Goal: Information Seeking & Learning: Learn about a topic

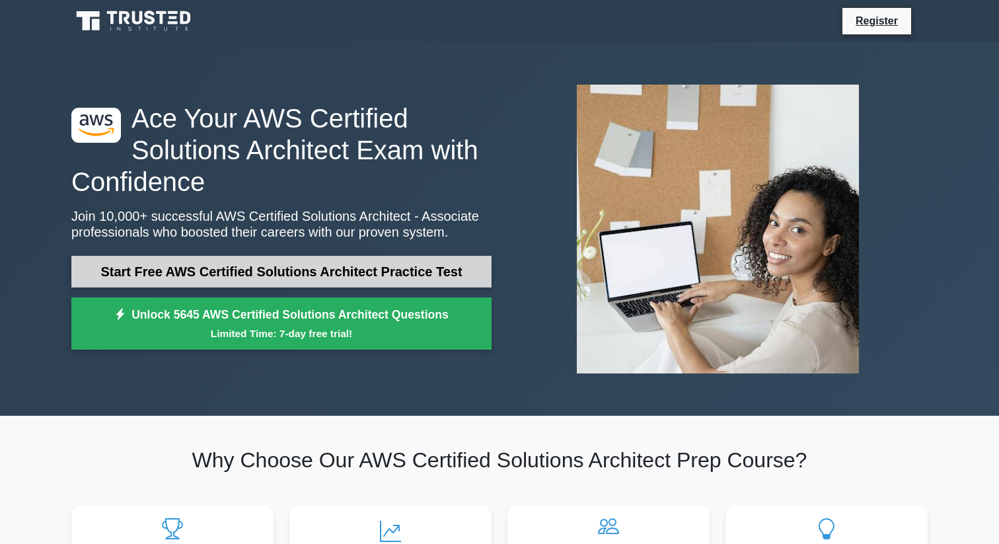
click at [324, 270] on link "Start Free AWS Certified Solutions Architect Practice Test" at bounding box center [281, 272] width 420 height 32
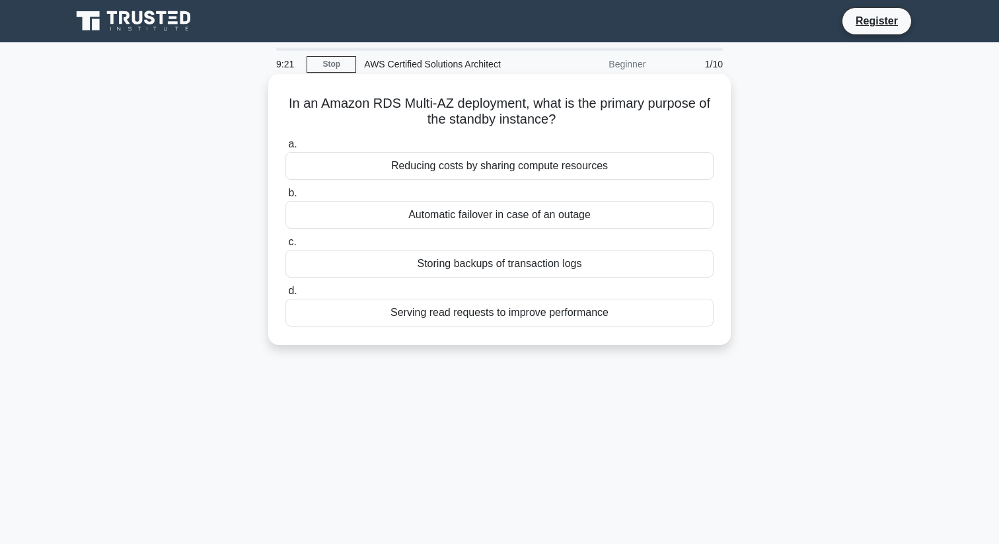
click at [524, 216] on div "Automatic failover in case of an outage" at bounding box center [499, 215] width 428 height 28
click at [285, 198] on input "b. Automatic failover in case of an outage" at bounding box center [285, 193] width 0 height 9
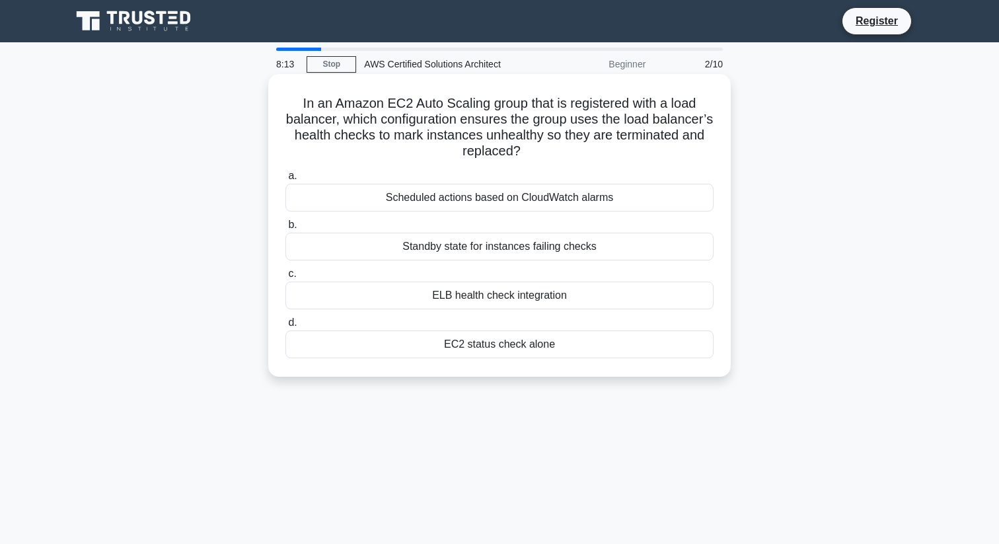
click at [561, 296] on div "ELB health check integration" at bounding box center [499, 295] width 428 height 28
click at [285, 278] on input "c. ELB health check integration" at bounding box center [285, 274] width 0 height 9
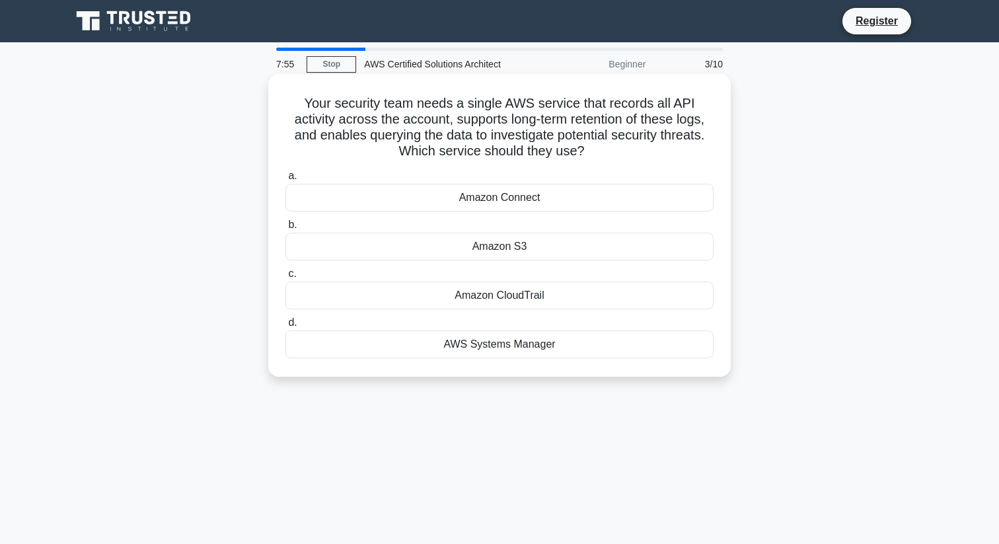
click at [498, 295] on div "Amazon CloudTrail" at bounding box center [499, 295] width 428 height 28
click at [285, 278] on input "c. Amazon CloudTrail" at bounding box center [285, 274] width 0 height 9
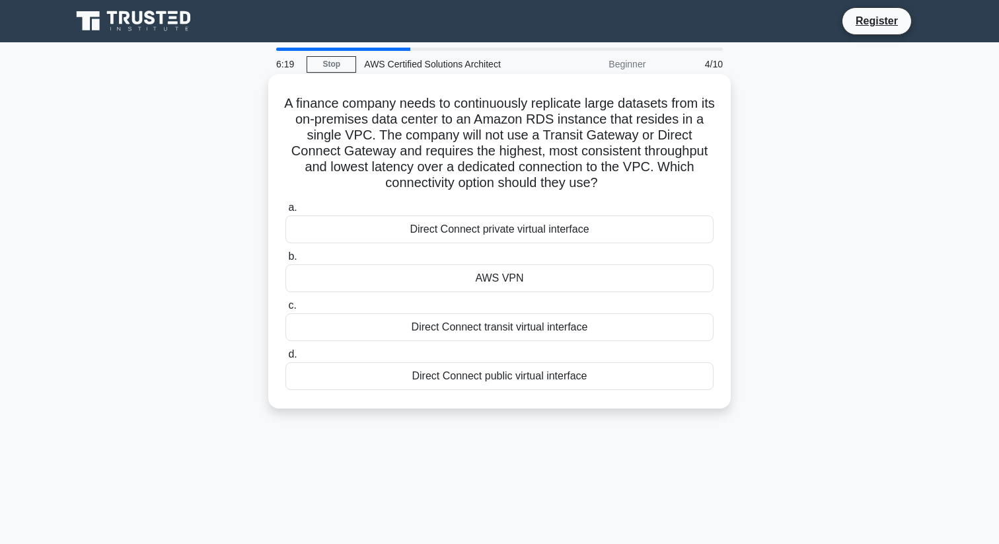
click at [521, 276] on div "AWS VPN" at bounding box center [499, 278] width 428 height 28
click at [285, 261] on input "b. AWS VPN" at bounding box center [285, 256] width 0 height 9
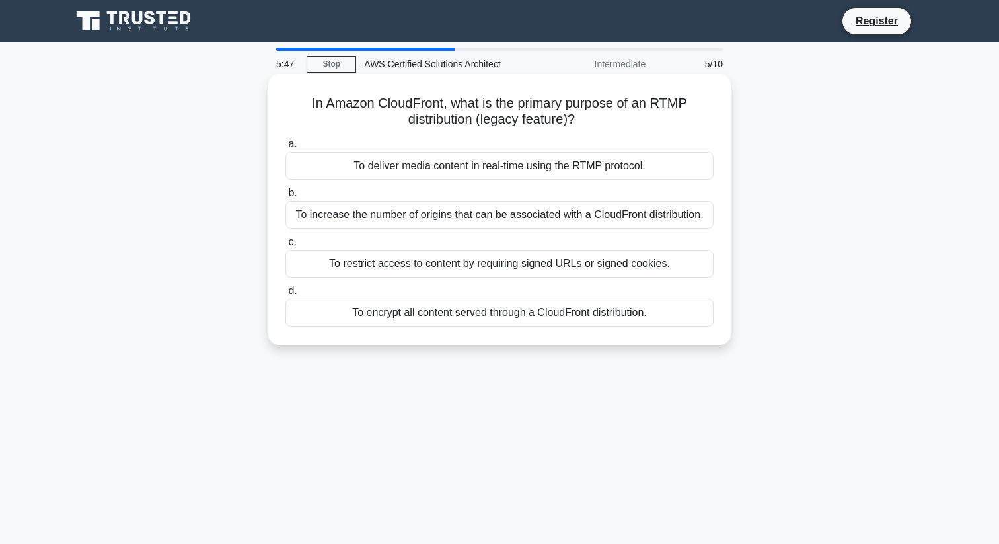
click at [530, 163] on div "To deliver media content in real-time using the RTMP protocol." at bounding box center [499, 166] width 428 height 28
click at [285, 149] on input "a. To deliver media content in real-time using the RTMP protocol." at bounding box center [285, 144] width 0 height 9
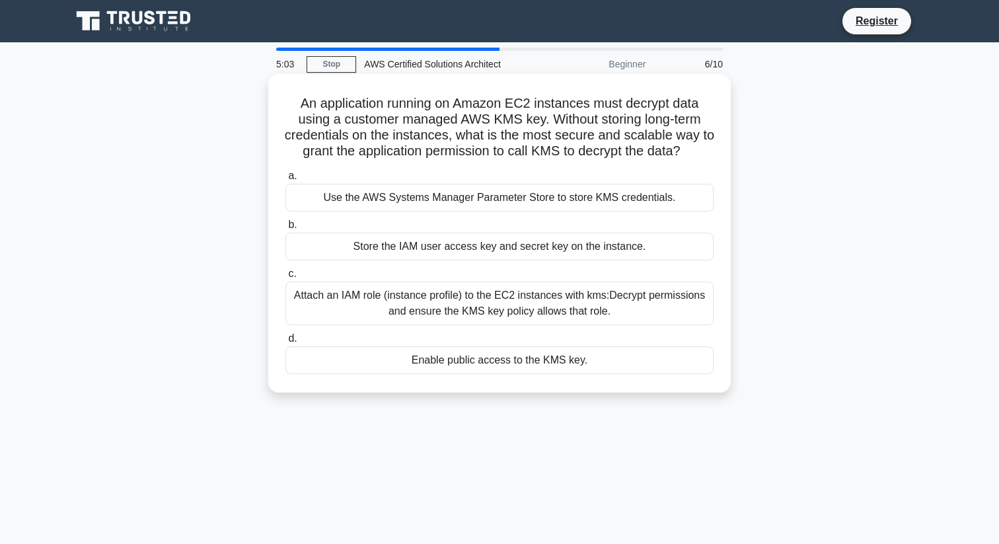
click at [611, 309] on div "Attach an IAM role (instance profile) to the EC2 instances with kms:Decrypt per…" at bounding box center [499, 303] width 428 height 44
click at [285, 278] on input "c. Attach an IAM role (instance profile) to the EC2 instances with kms:Decrypt …" at bounding box center [285, 274] width 0 height 9
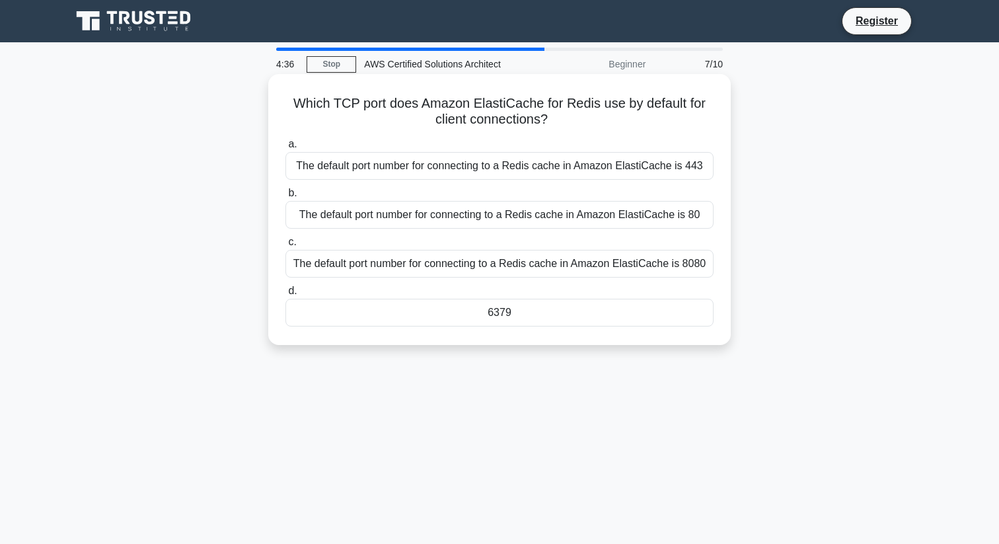
click at [606, 166] on div "The default port number for connecting to a Redis cache in Amazon ElastiCache i…" at bounding box center [499, 166] width 428 height 28
click at [285, 149] on input "a. The default port number for connecting to a Redis cache in Amazon ElastiCach…" at bounding box center [285, 144] width 0 height 9
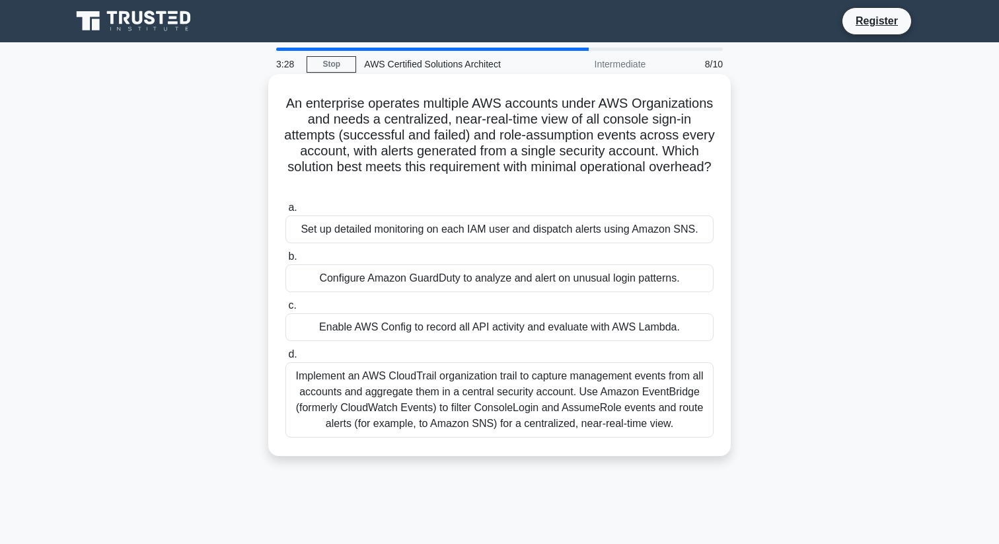
click at [470, 372] on div "Implement an AWS CloudTrail organization trail to capture management events fro…" at bounding box center [499, 399] width 428 height 75
click at [285, 359] on input "d. Implement an AWS CloudTrail organization trail to capture management events …" at bounding box center [285, 354] width 0 height 9
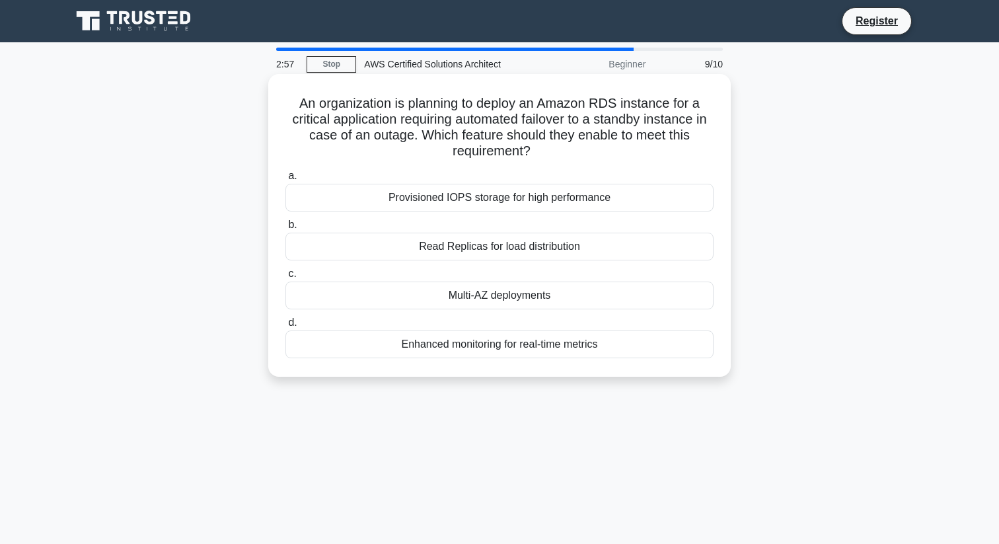
click at [520, 294] on div "Multi-AZ deployments" at bounding box center [499, 295] width 428 height 28
click at [285, 278] on input "c. Multi-AZ deployments" at bounding box center [285, 274] width 0 height 9
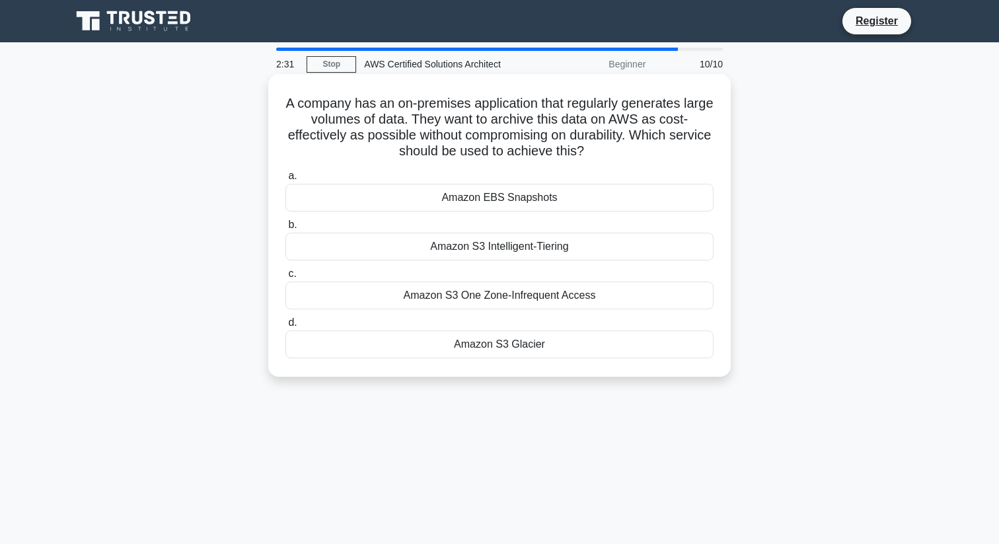
click at [597, 342] on div "Amazon S3 Glacier" at bounding box center [499, 344] width 428 height 28
click at [285, 327] on input "d. Amazon S3 Glacier" at bounding box center [285, 322] width 0 height 9
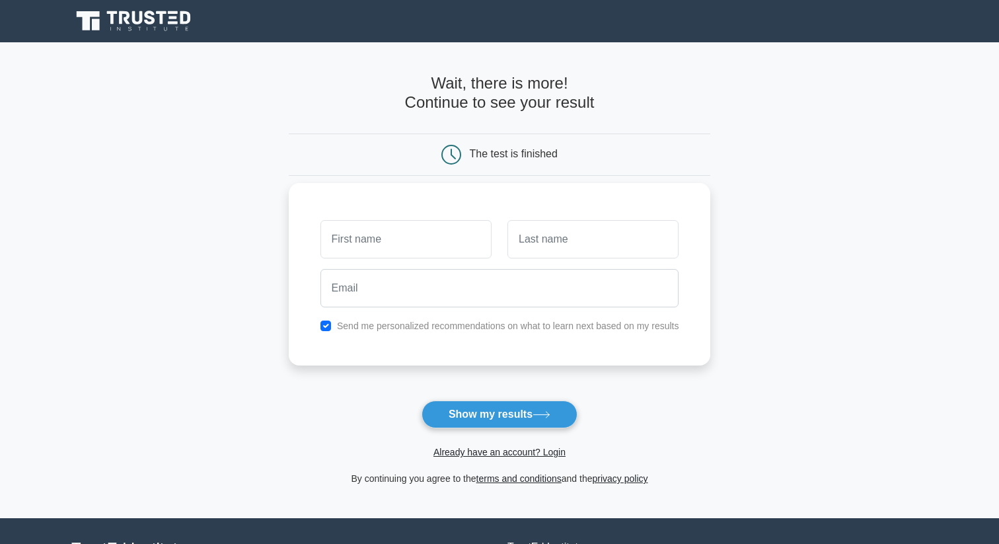
click at [402, 254] on input "text" at bounding box center [405, 239] width 171 height 38
type input "Chol"
click at [549, 239] on input "text" at bounding box center [592, 239] width 171 height 38
type input "Daniel"
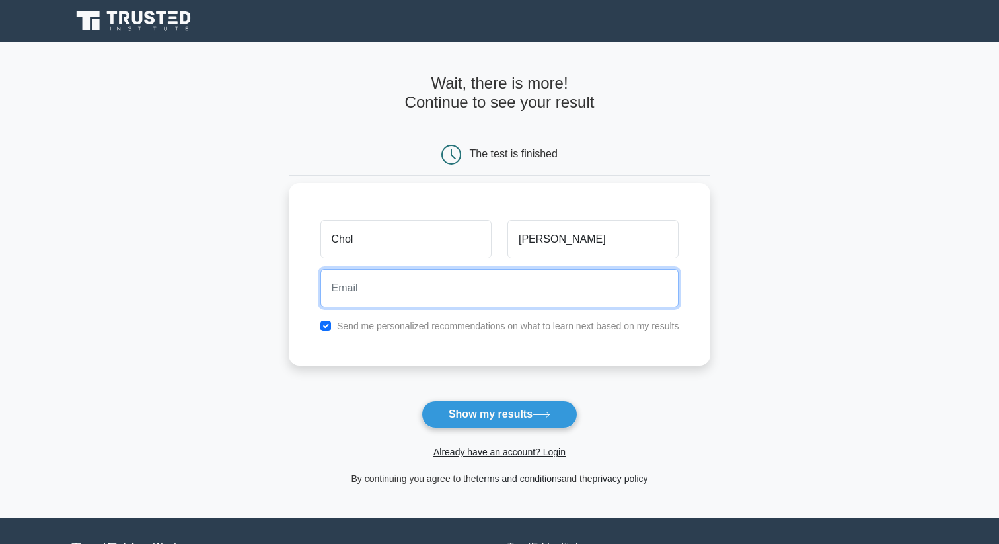
click at [423, 301] on input "email" at bounding box center [499, 288] width 359 height 38
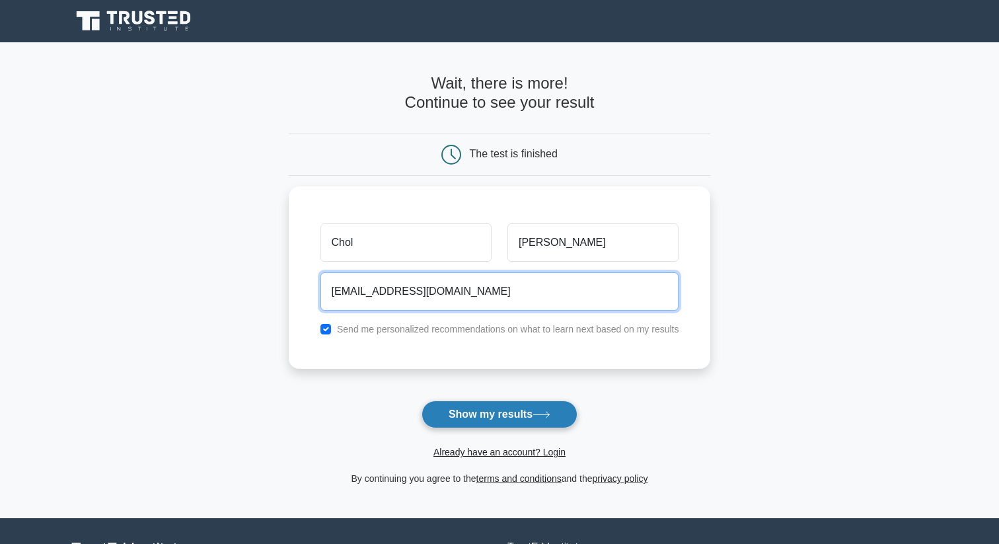
type input "choldaniel700@gmail.com"
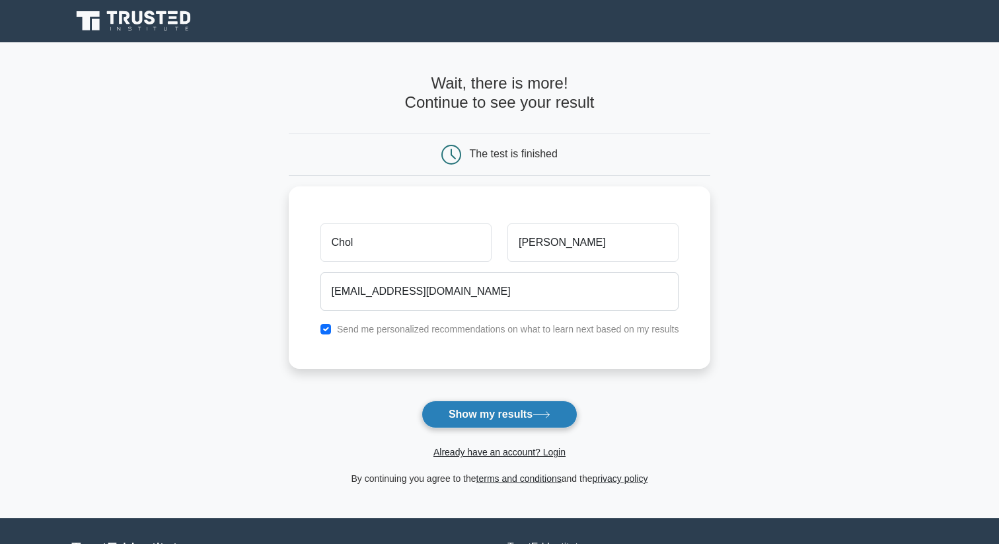
click at [459, 409] on button "Show my results" at bounding box center [500, 414] width 156 height 28
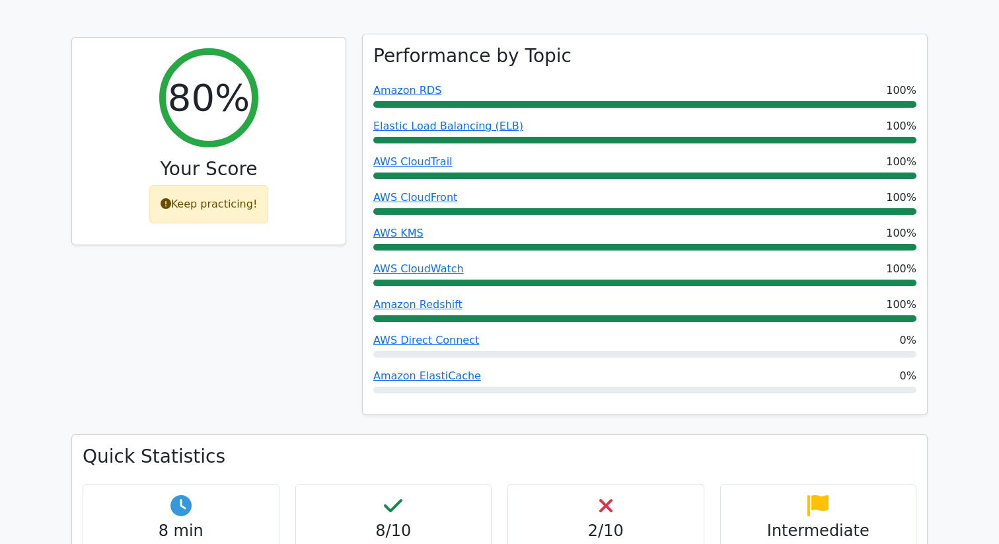
scroll to position [509, 0]
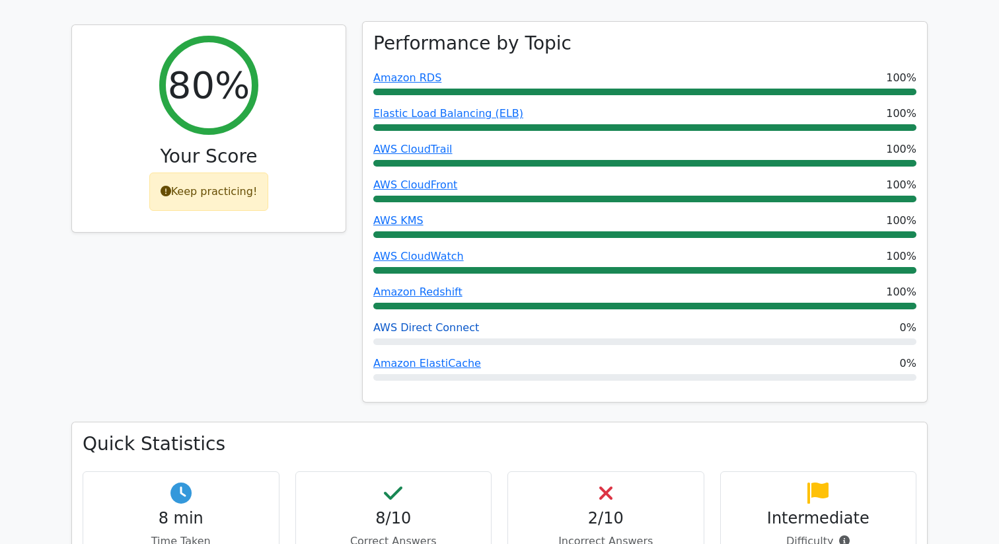
click at [461, 321] on link "AWS Direct Connect" at bounding box center [426, 327] width 106 height 13
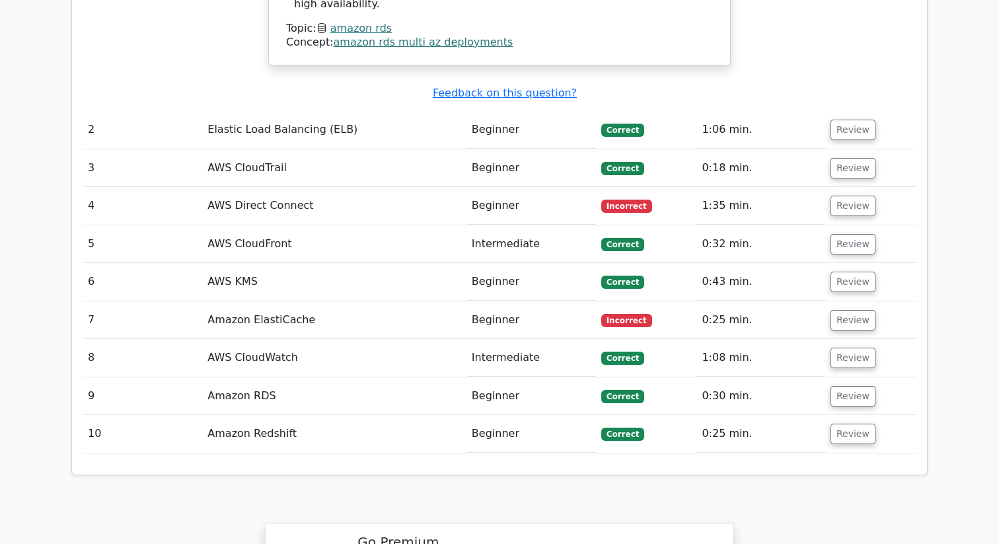
scroll to position [1638, 0]
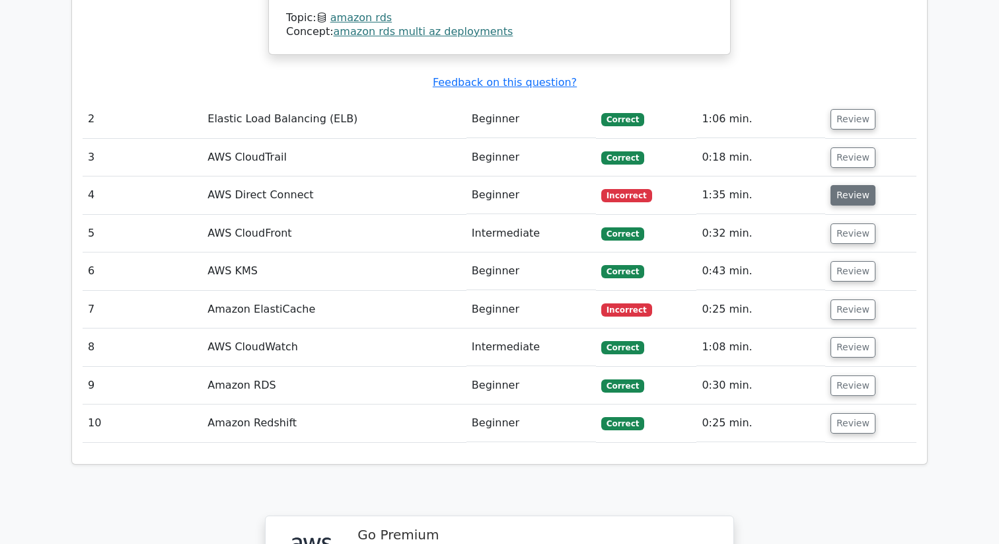
click at [850, 185] on button "Review" at bounding box center [853, 195] width 45 height 20
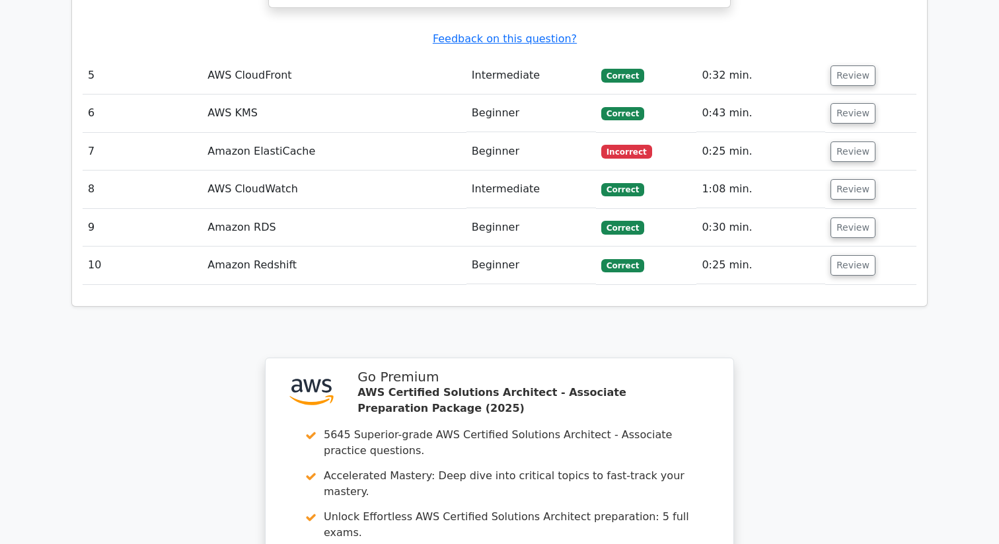
scroll to position [2413, 0]
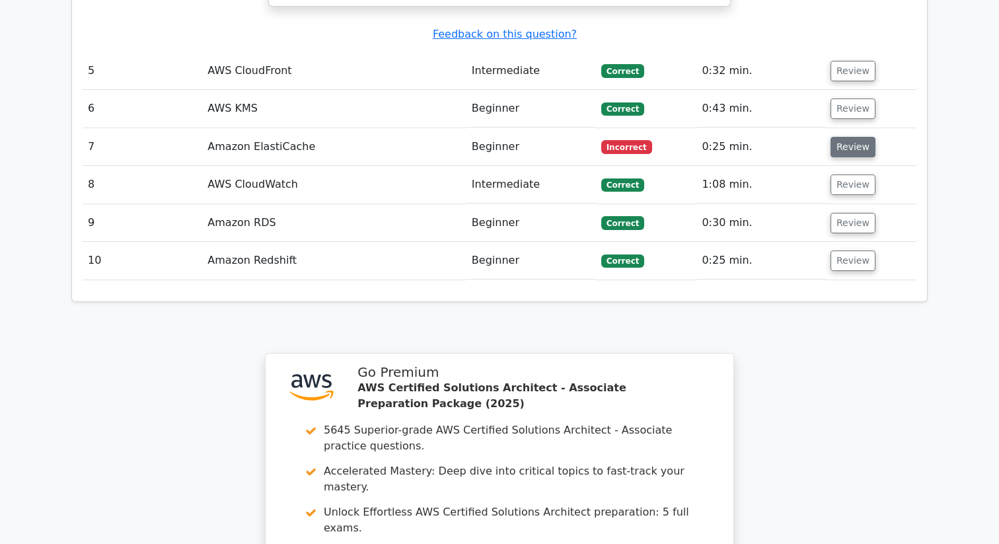
click at [850, 137] on button "Review" at bounding box center [853, 147] width 45 height 20
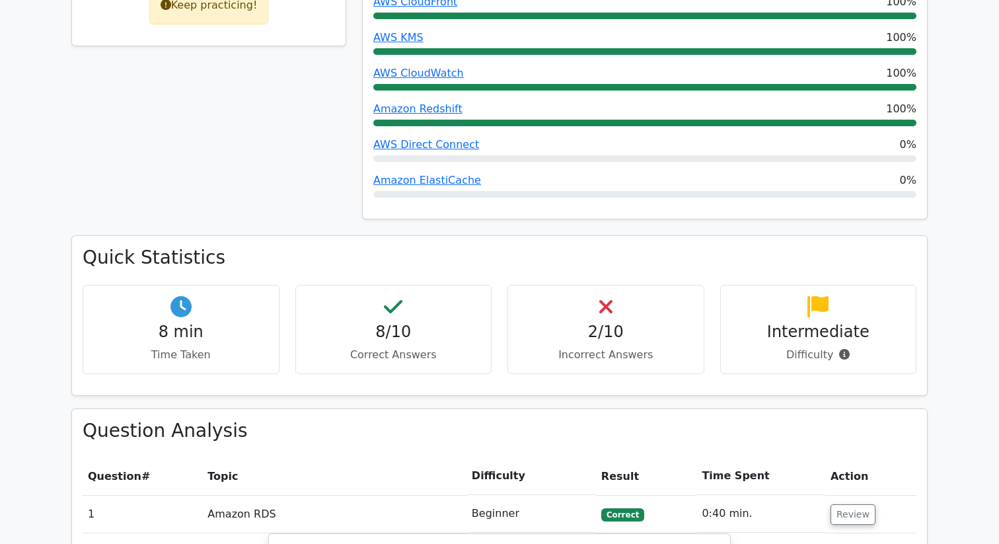
scroll to position [0, 0]
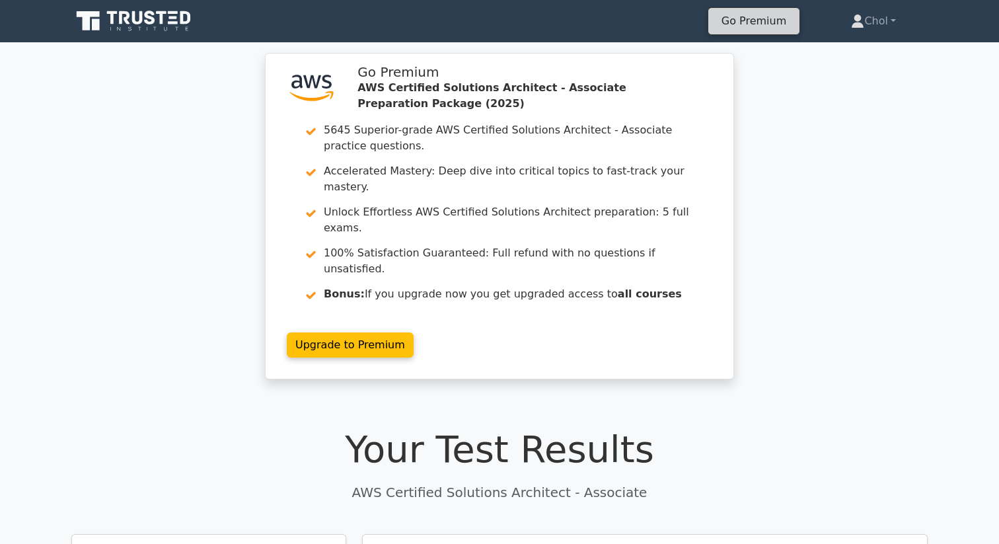
click at [765, 20] on link "Go Premium" at bounding box center [754, 21] width 81 height 18
click at [153, 11] on icon at bounding box center [134, 21] width 127 height 25
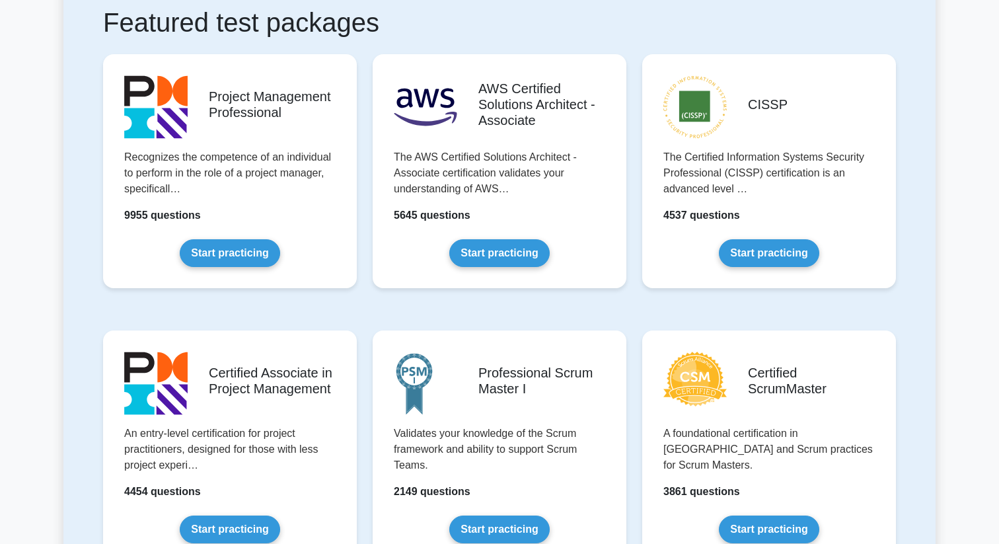
scroll to position [283, 0]
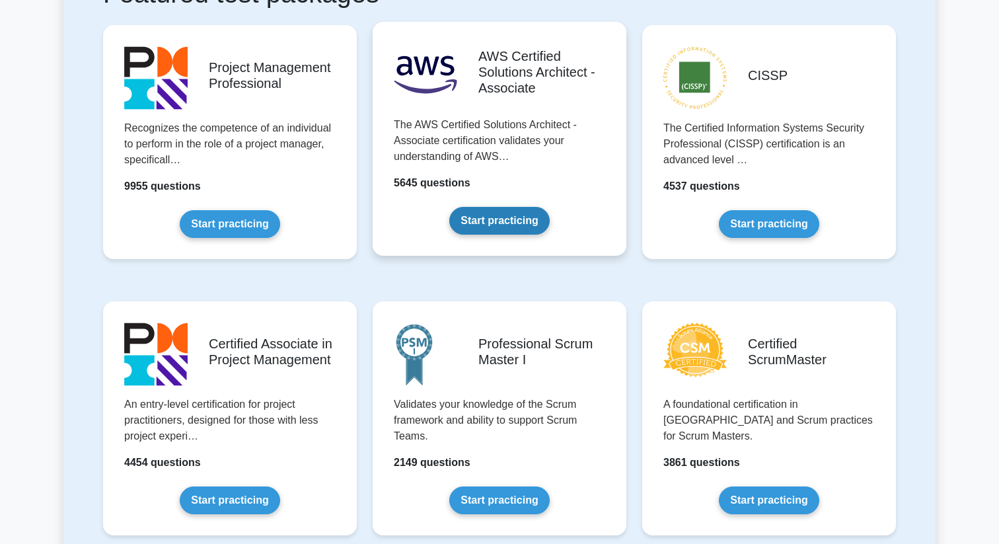
click at [468, 223] on link "Start practicing" at bounding box center [499, 221] width 100 height 28
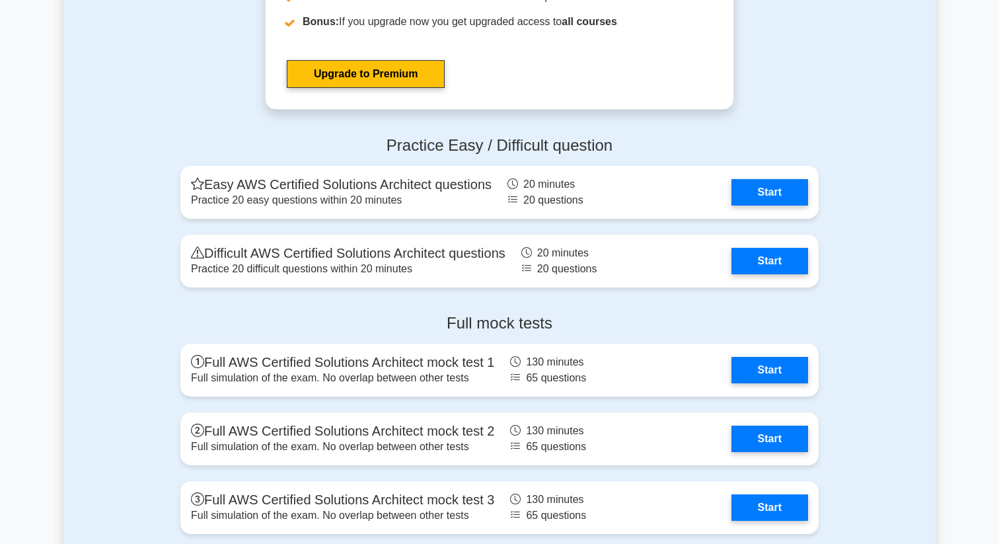
scroll to position [3135, 0]
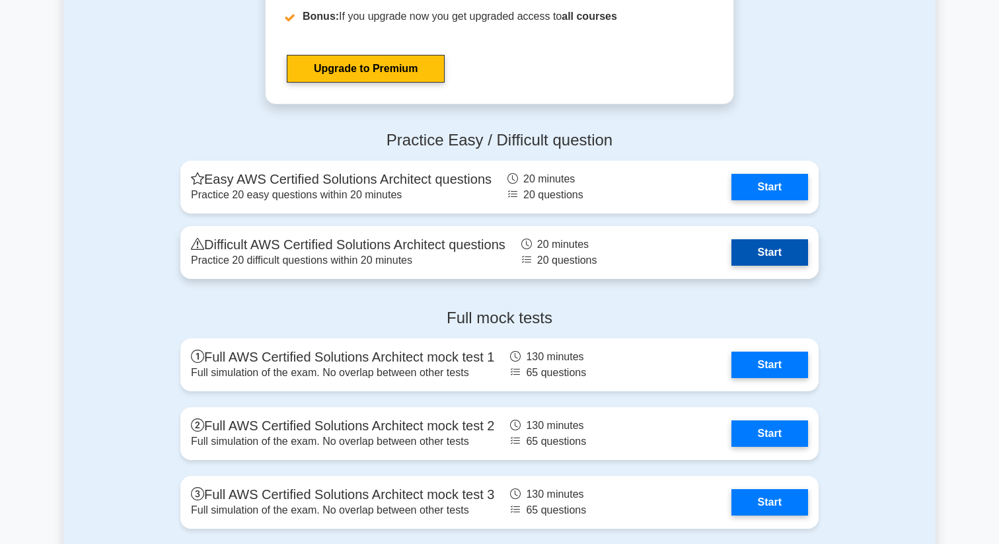
click at [748, 261] on link "Start" at bounding box center [769, 252] width 77 height 26
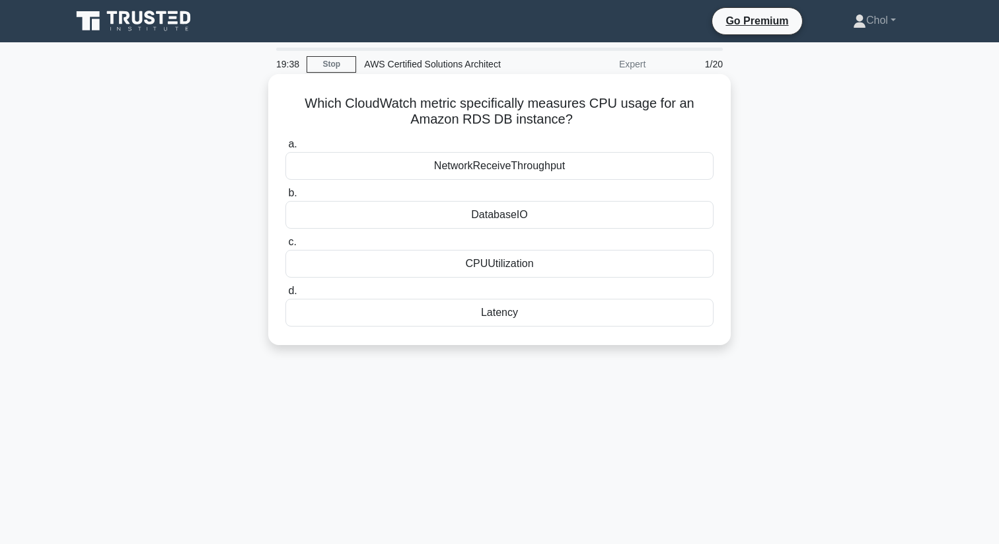
click at [492, 265] on div "CPUUtilization" at bounding box center [499, 264] width 428 height 28
click at [285, 246] on input "c. CPUUtilization" at bounding box center [285, 242] width 0 height 9
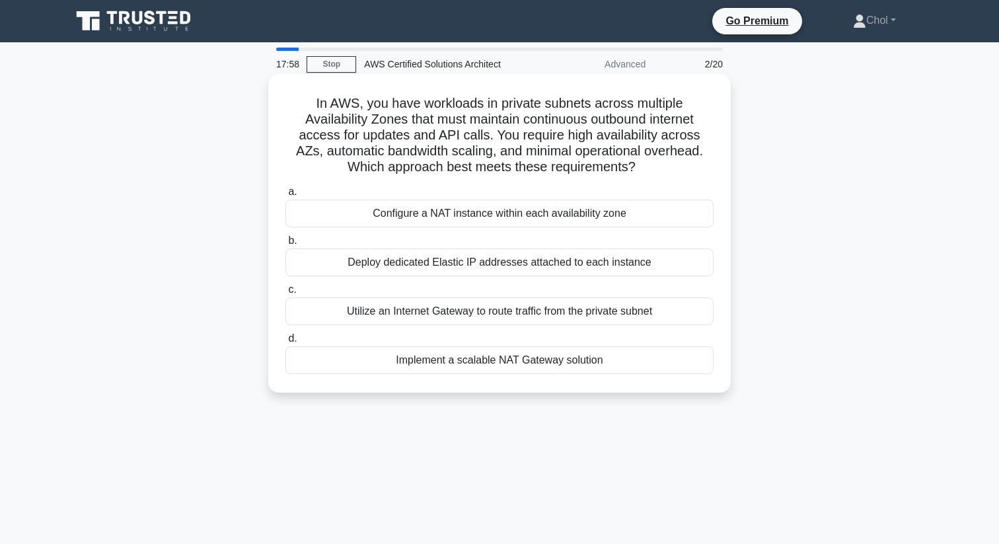
click at [450, 310] on div "Utilize an Internet Gateway to route traffic from the private subnet" at bounding box center [499, 311] width 428 height 28
click at [285, 294] on input "c. Utilize an Internet Gateway to route traffic from the private subnet" at bounding box center [285, 289] width 0 height 9
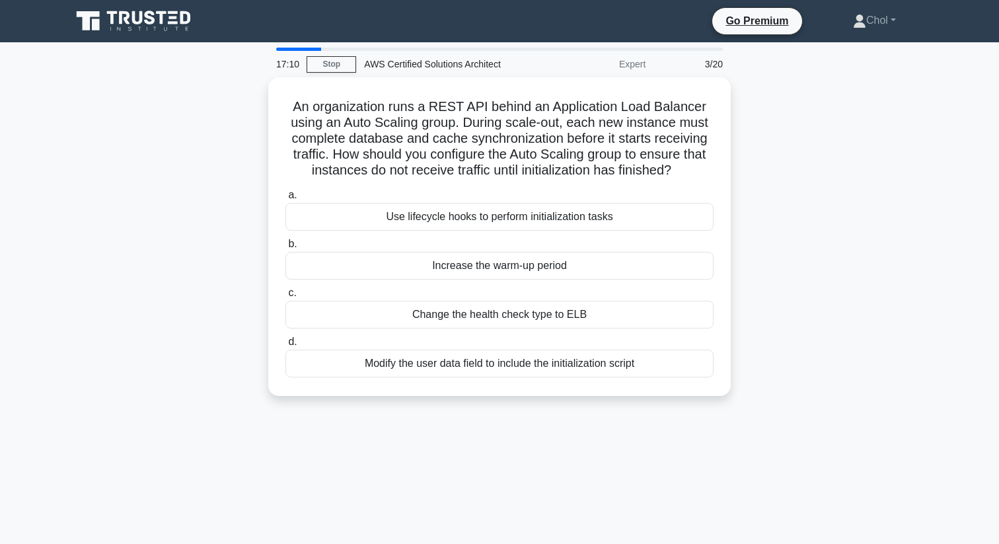
click at [450, 310] on div "Change the health check type to ELB" at bounding box center [499, 315] width 428 height 28
click at [285, 297] on input "c. Change the health check type to ELB" at bounding box center [285, 293] width 0 height 9
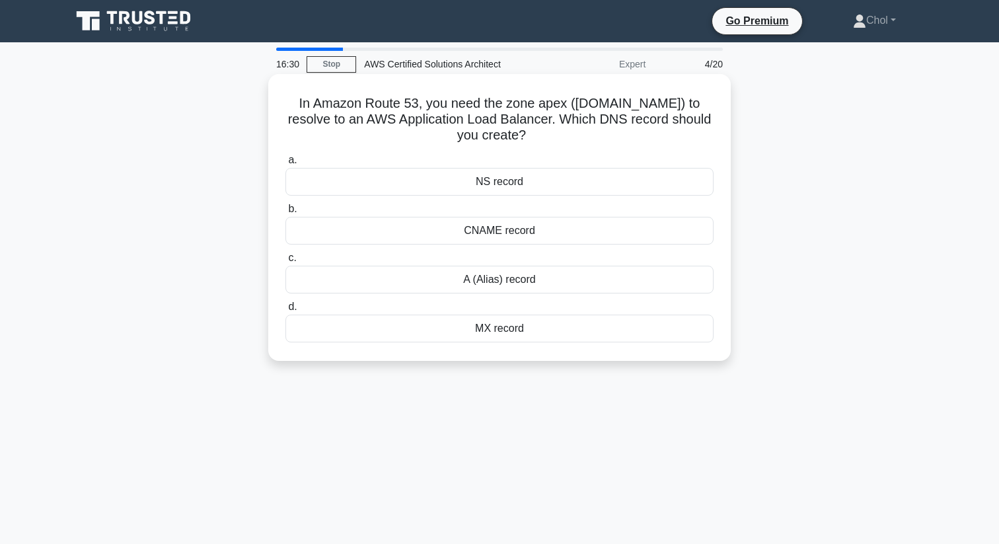
click at [521, 281] on div "A (Alias) record" at bounding box center [499, 280] width 428 height 28
click at [285, 262] on input "c. A (Alias) record" at bounding box center [285, 258] width 0 height 9
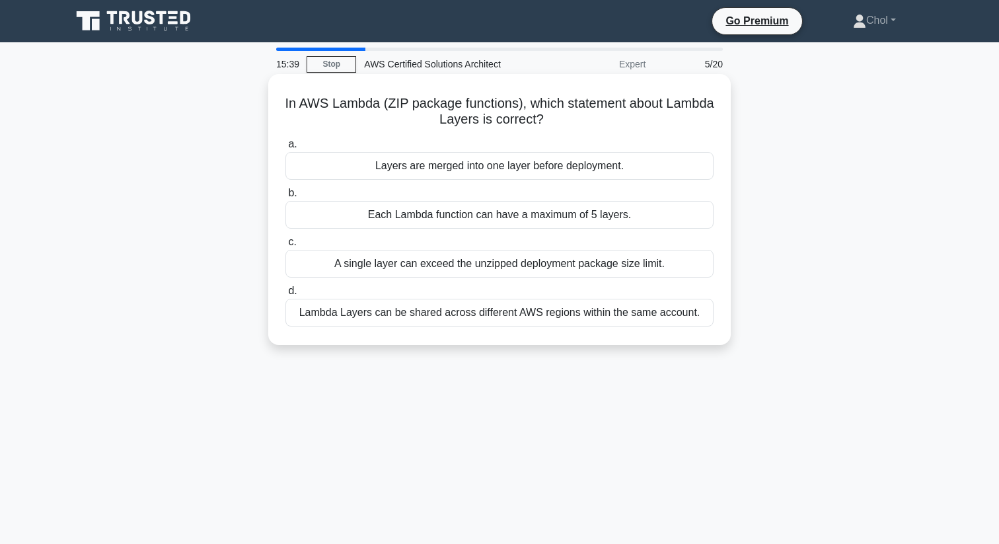
click at [626, 217] on div "Each Lambda function can have a maximum of 5 layers." at bounding box center [499, 215] width 428 height 28
click at [285, 198] on input "b. Each Lambda function can have a maximum of 5 layers." at bounding box center [285, 193] width 0 height 9
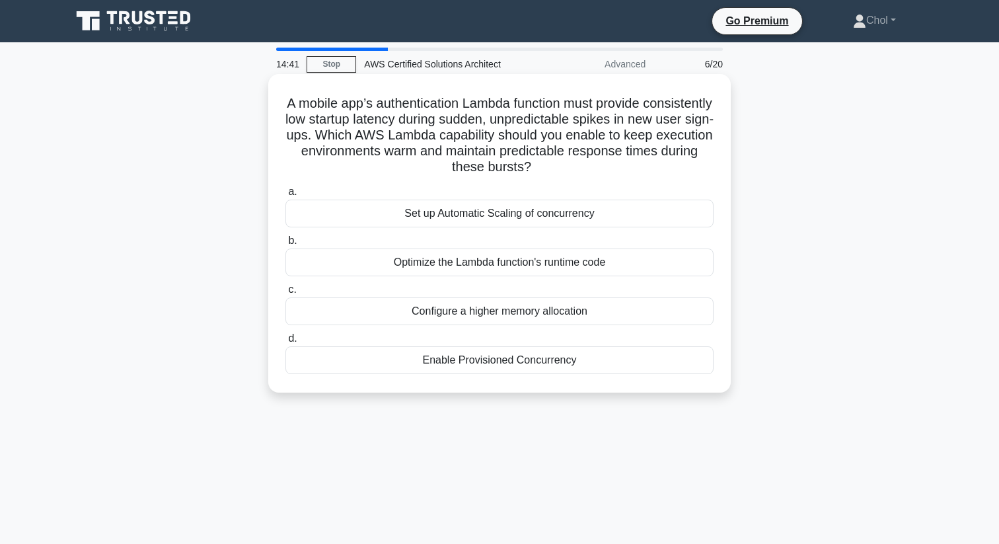
click at [503, 359] on div "Enable Provisioned Concurrency" at bounding box center [499, 360] width 428 height 28
click at [285, 343] on input "d. Enable Provisioned Concurrency" at bounding box center [285, 338] width 0 height 9
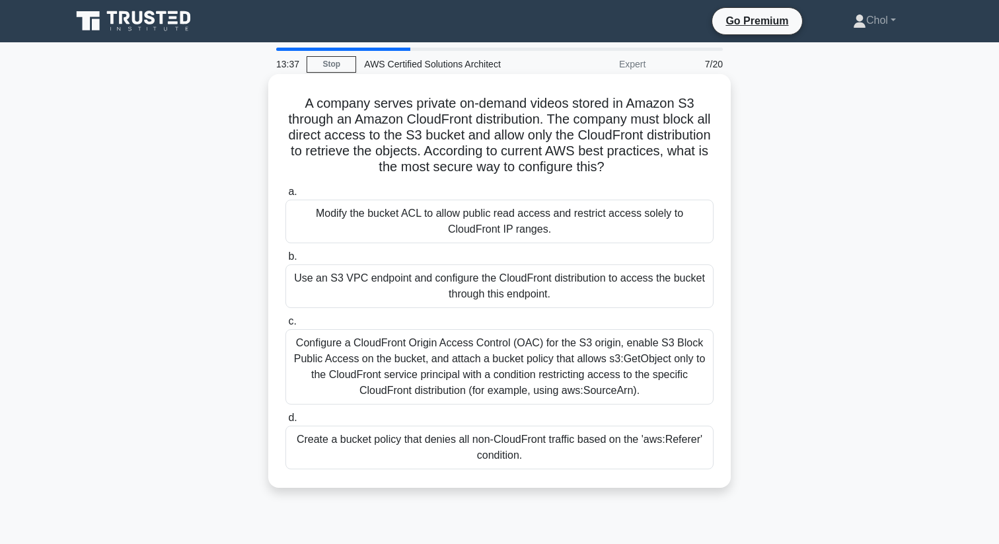
click at [585, 295] on div "Use an S3 VPC endpoint and configure the CloudFront distribution to access the …" at bounding box center [499, 286] width 428 height 44
click at [285, 261] on input "b. Use an S3 VPC endpoint and configure the CloudFront distribution to access t…" at bounding box center [285, 256] width 0 height 9
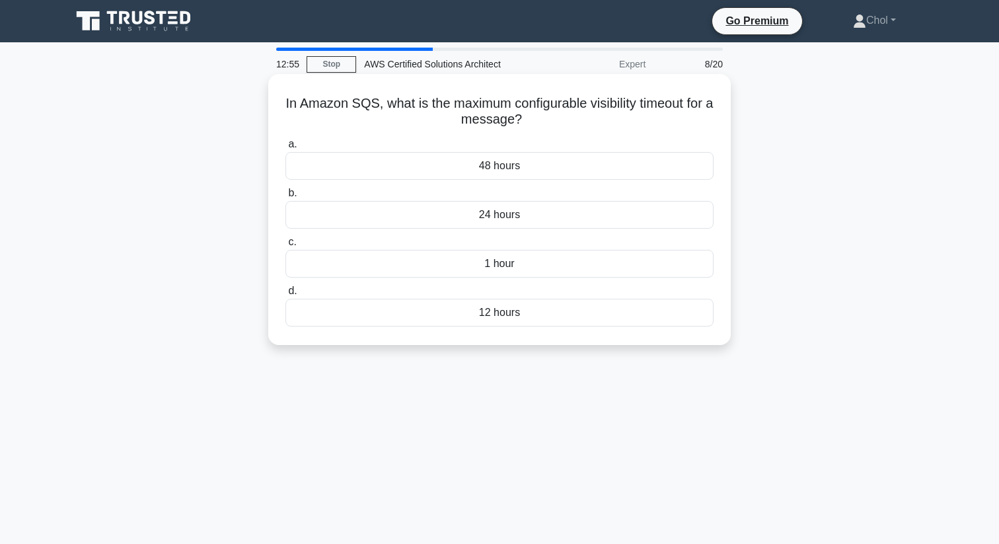
click at [508, 165] on div "48 hours" at bounding box center [499, 166] width 428 height 28
click at [285, 149] on input "a. 48 hours" at bounding box center [285, 144] width 0 height 9
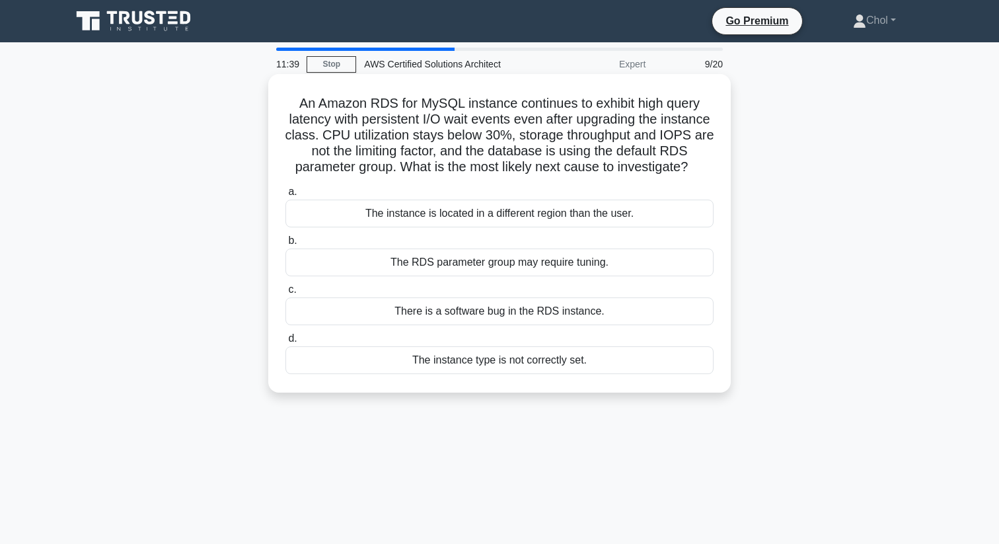
click at [577, 360] on div "The instance type is not correctly set." at bounding box center [499, 360] width 428 height 28
click at [285, 343] on input "d. The instance type is not correctly set." at bounding box center [285, 338] width 0 height 9
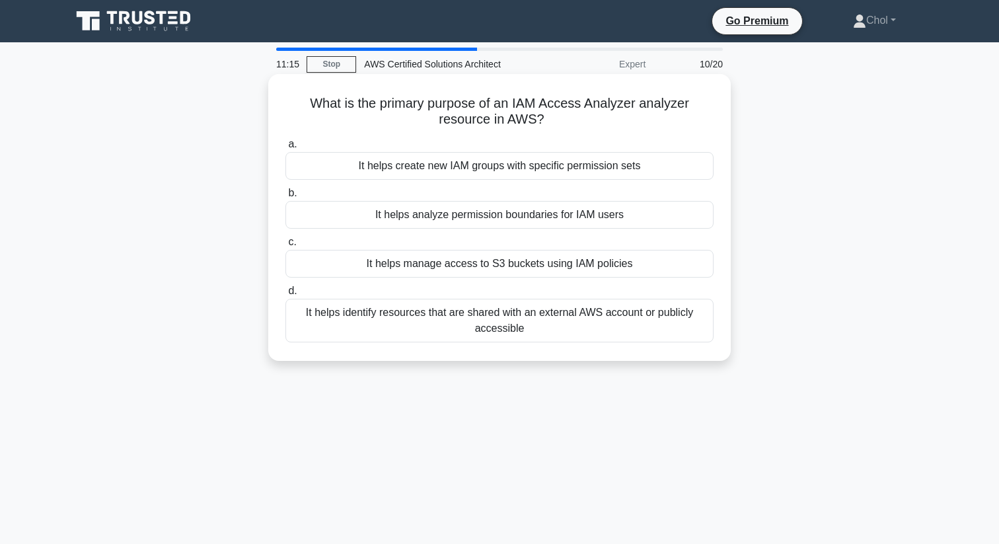
click at [605, 214] on div "It helps analyze permission boundaries for IAM users" at bounding box center [499, 215] width 428 height 28
click at [285, 198] on input "b. It helps analyze permission boundaries for IAM users" at bounding box center [285, 193] width 0 height 9
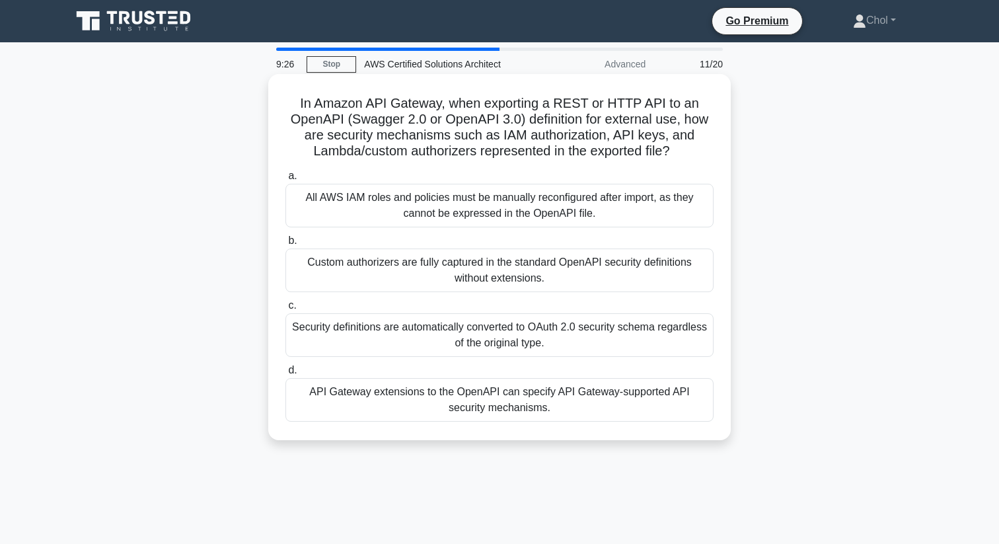
click at [592, 389] on div "API Gateway extensions to the OpenAPI can specify API Gateway-supported API sec…" at bounding box center [499, 400] width 428 height 44
click at [285, 375] on input "d. API Gateway extensions to the OpenAPI can specify API Gateway-supported API …" at bounding box center [285, 370] width 0 height 9
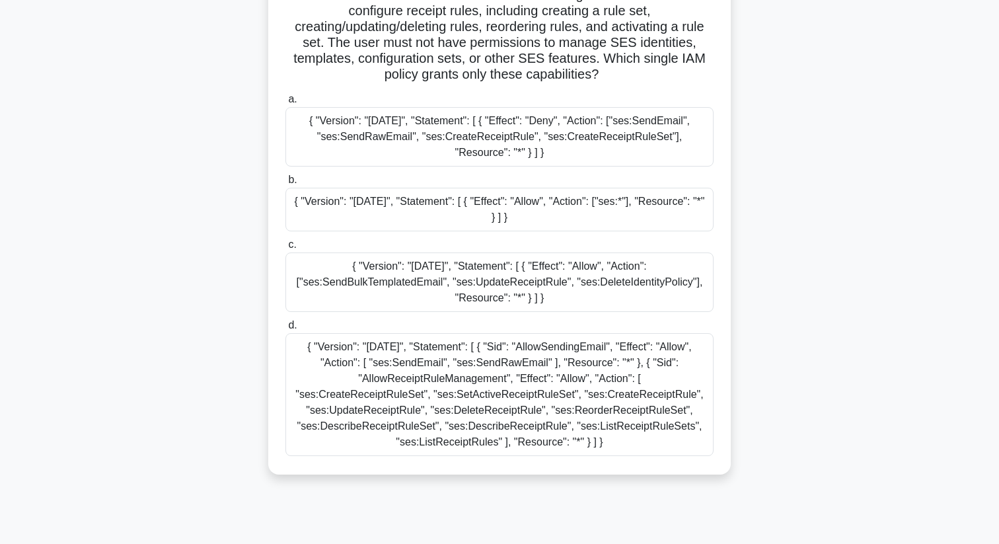
scroll to position [114, 0]
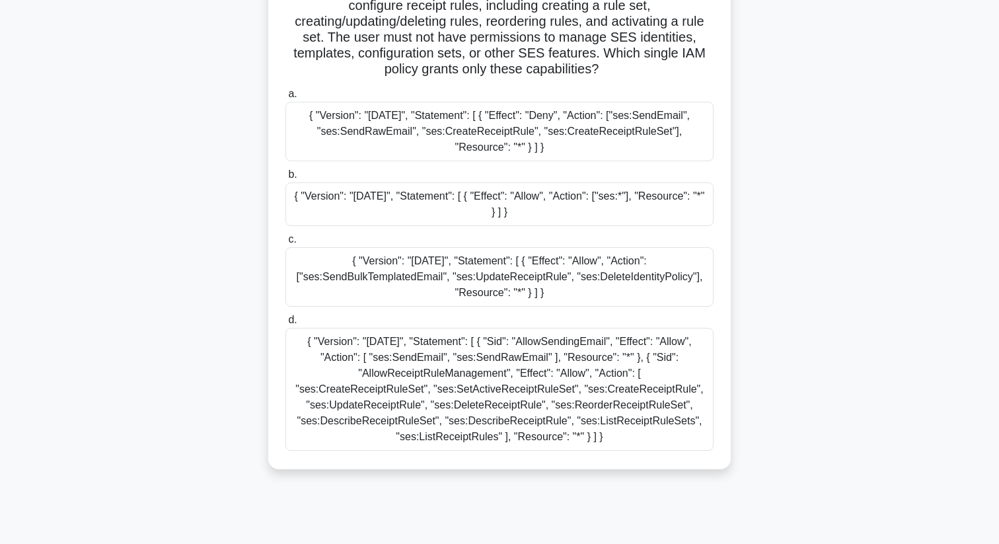
click at [503, 380] on div "{ "Version": "2012-10-17", "Statement": [ { "Sid": "AllowSendingEmail", "Effect…" at bounding box center [499, 389] width 428 height 123
click at [285, 324] on input "d. { "Version": "2012-10-17", "Statement": [ { "Sid": "AllowSendingEmail", "Eff…" at bounding box center [285, 320] width 0 height 9
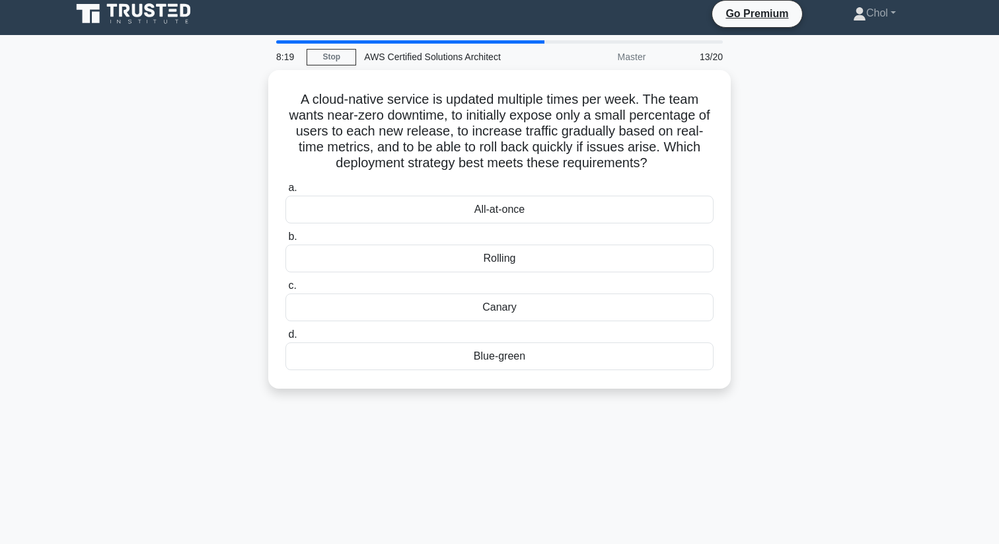
scroll to position [8, 0]
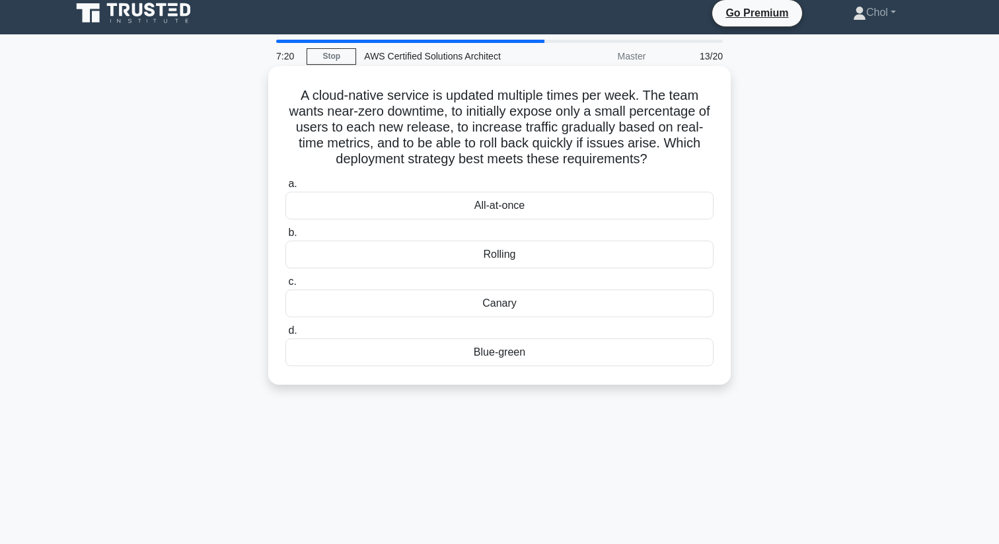
click at [605, 256] on div "Rolling" at bounding box center [499, 255] width 428 height 28
click at [285, 237] on input "b. Rolling" at bounding box center [285, 233] width 0 height 9
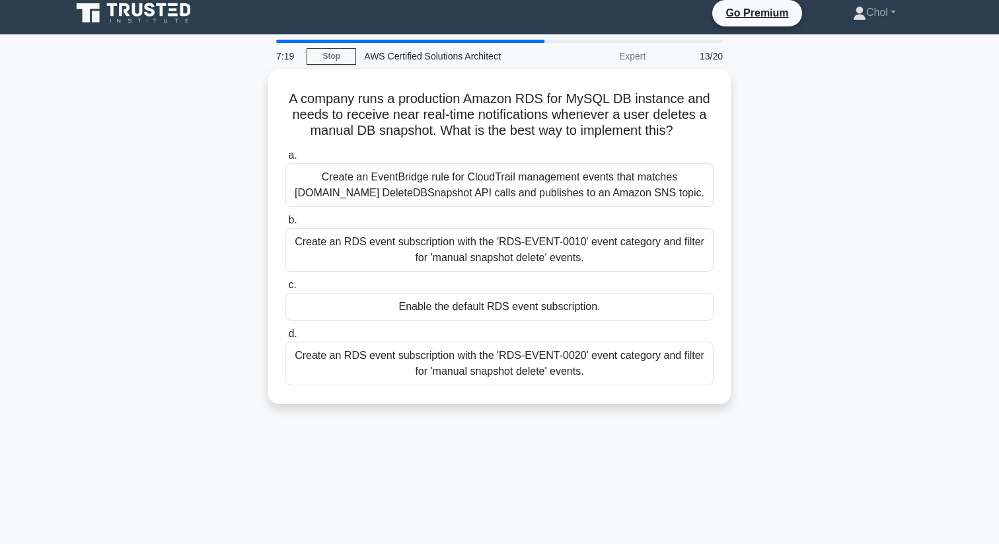
scroll to position [0, 0]
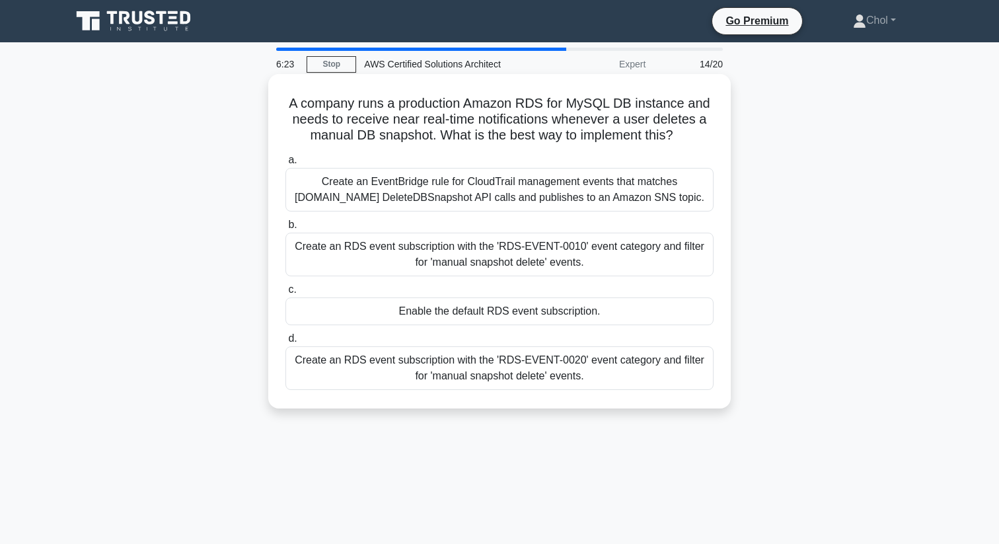
click at [616, 196] on div "Create an EventBridge rule for CloudTrail management events that matches rds.am…" at bounding box center [499, 190] width 428 height 44
click at [285, 165] on input "a. Create an EventBridge rule for CloudTrail management events that matches rds…" at bounding box center [285, 160] width 0 height 9
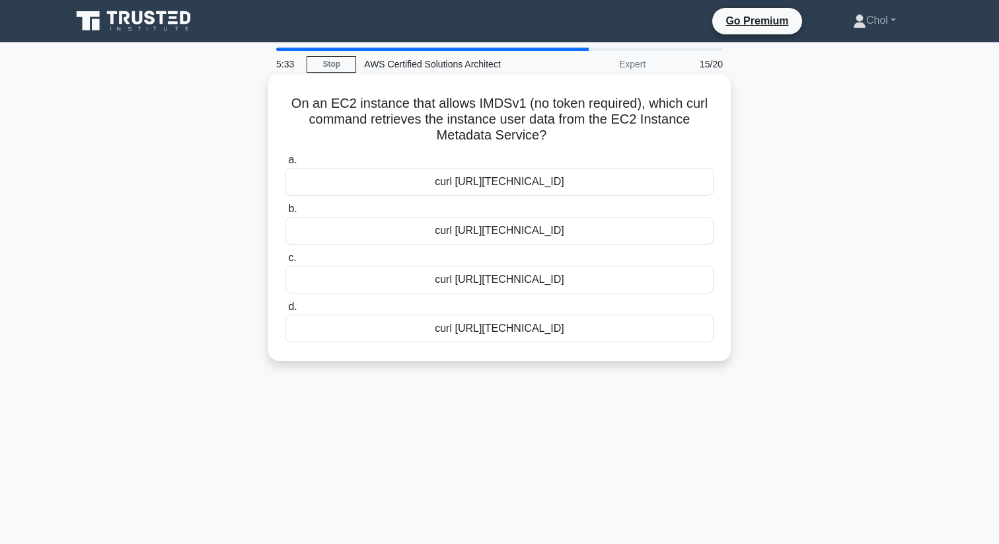
click at [640, 285] on div "curl http://169.254.169.254/latest/meta-data/instance-id" at bounding box center [499, 280] width 428 height 28
click at [285, 262] on input "c. curl http://169.254.169.254/latest/meta-data/instance-id" at bounding box center [285, 258] width 0 height 9
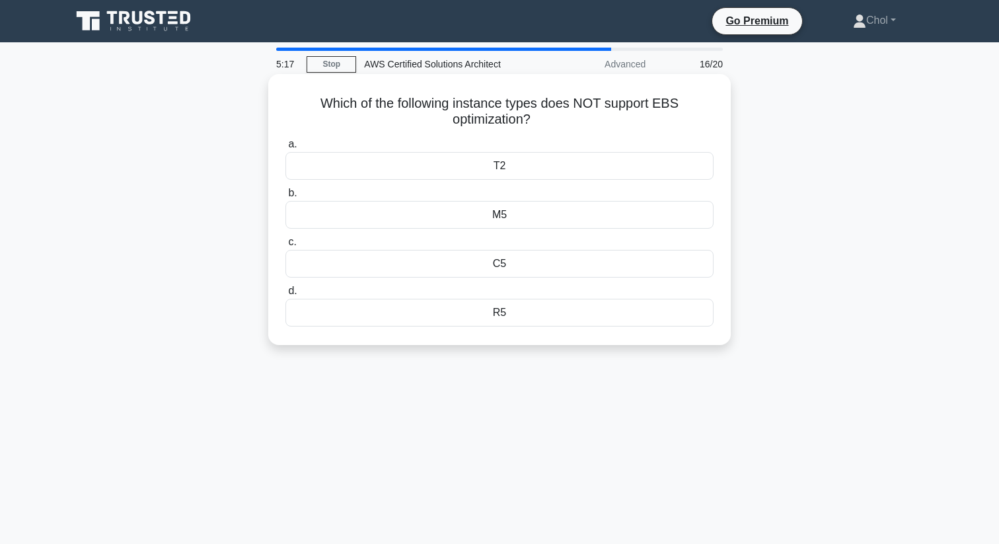
click at [636, 313] on div "R5" at bounding box center [499, 313] width 428 height 28
click at [285, 295] on input "d. R5" at bounding box center [285, 291] width 0 height 9
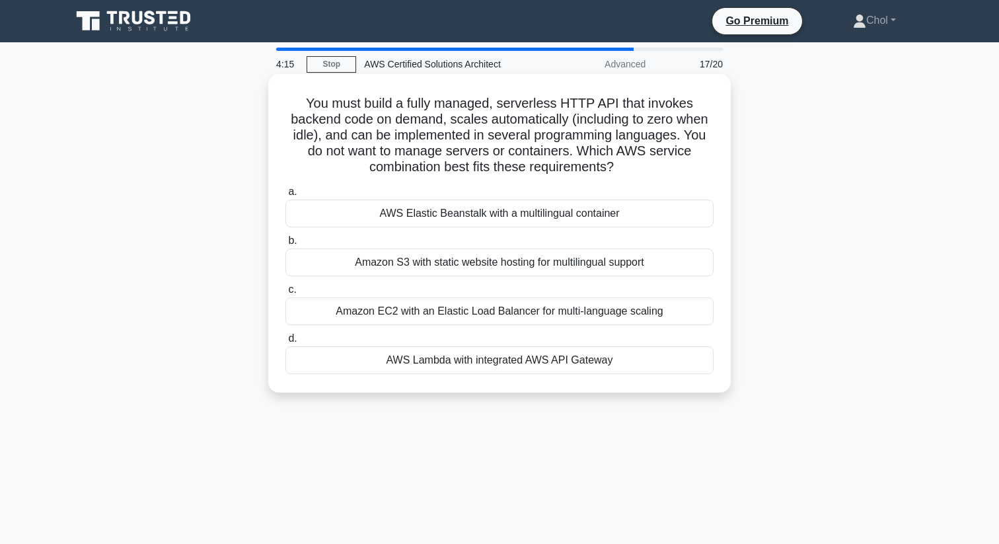
click at [591, 214] on div "AWS Elastic Beanstalk with a multilingual container" at bounding box center [499, 214] width 428 height 28
click at [285, 196] on input "a. AWS Elastic Beanstalk with a multilingual container" at bounding box center [285, 192] width 0 height 9
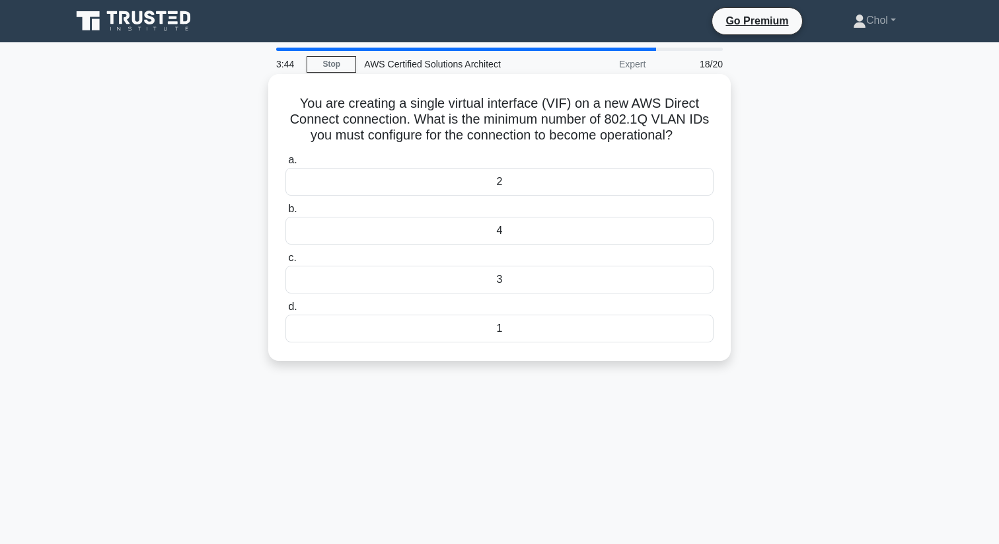
click at [663, 176] on div "2" at bounding box center [499, 182] width 428 height 28
click at [285, 165] on input "a. 2" at bounding box center [285, 160] width 0 height 9
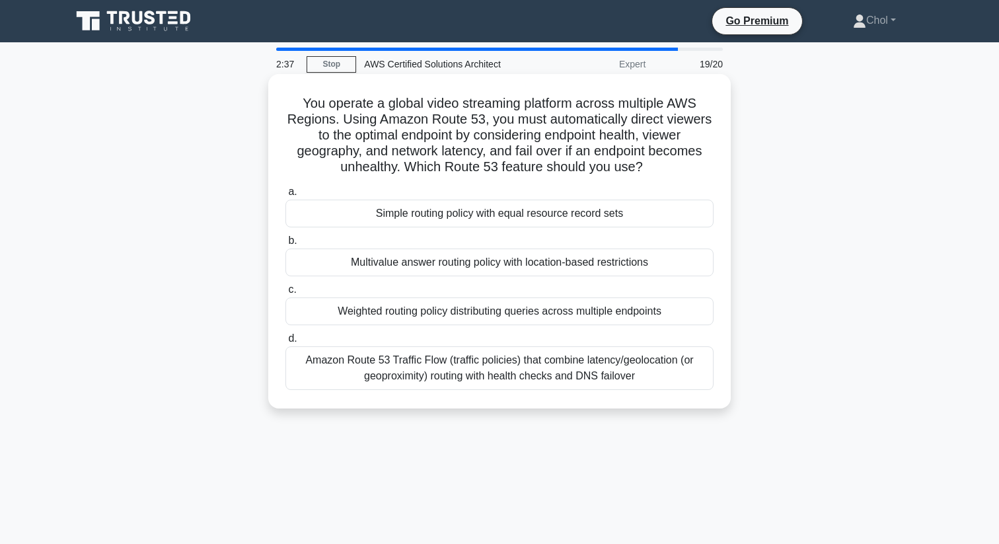
click at [586, 375] on div "Amazon Route 53 Traffic Flow (traffic policies) that combine latency/geolocatio…" at bounding box center [499, 368] width 428 height 44
click at [285, 343] on input "d. Amazon Route 53 Traffic Flow (traffic policies) that combine latency/geoloca…" at bounding box center [285, 338] width 0 height 9
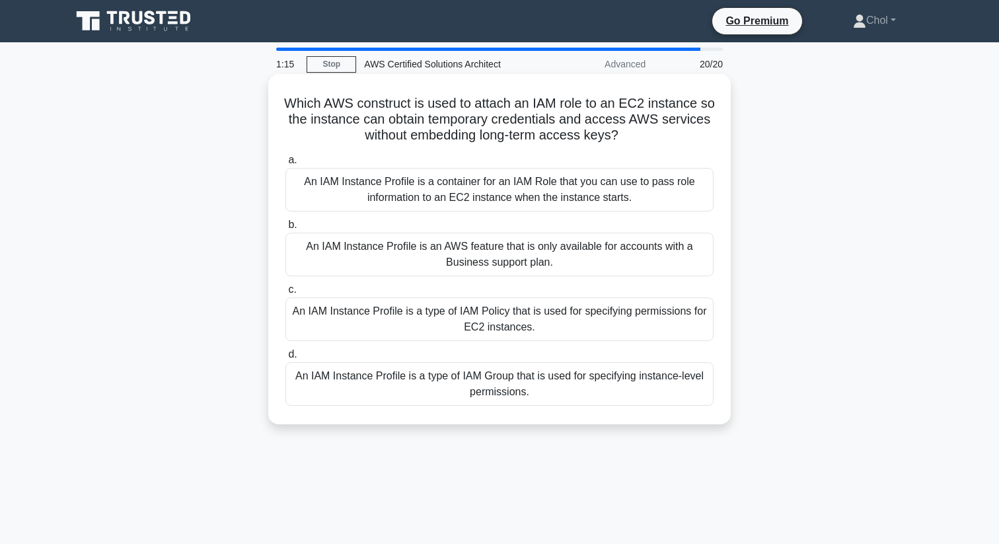
click at [618, 190] on div "An IAM Instance Profile is a container for an IAM Role that you can use to pass…" at bounding box center [499, 190] width 428 height 44
click at [285, 165] on input "a. An IAM Instance Profile is a container for an IAM Role that you can use to p…" at bounding box center [285, 160] width 0 height 9
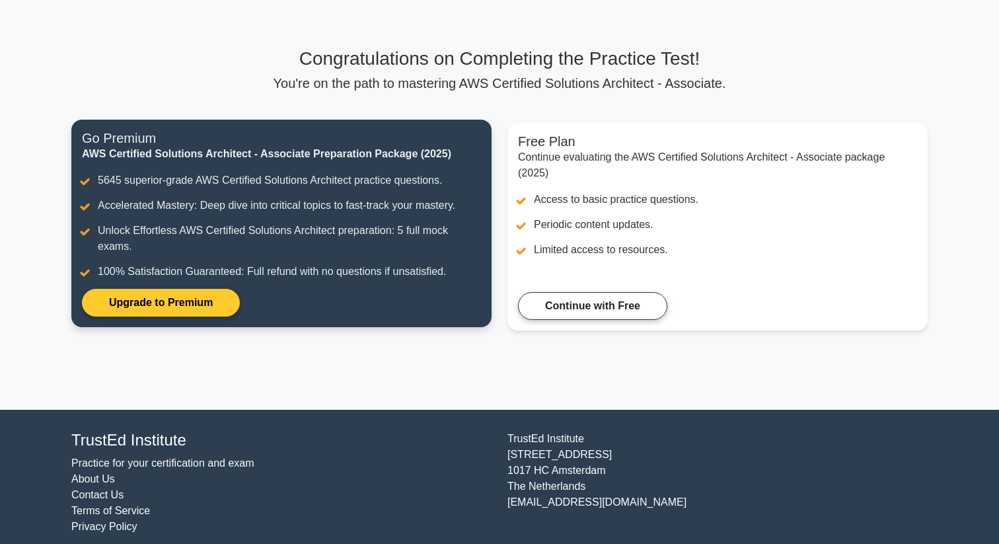
scroll to position [70, 0]
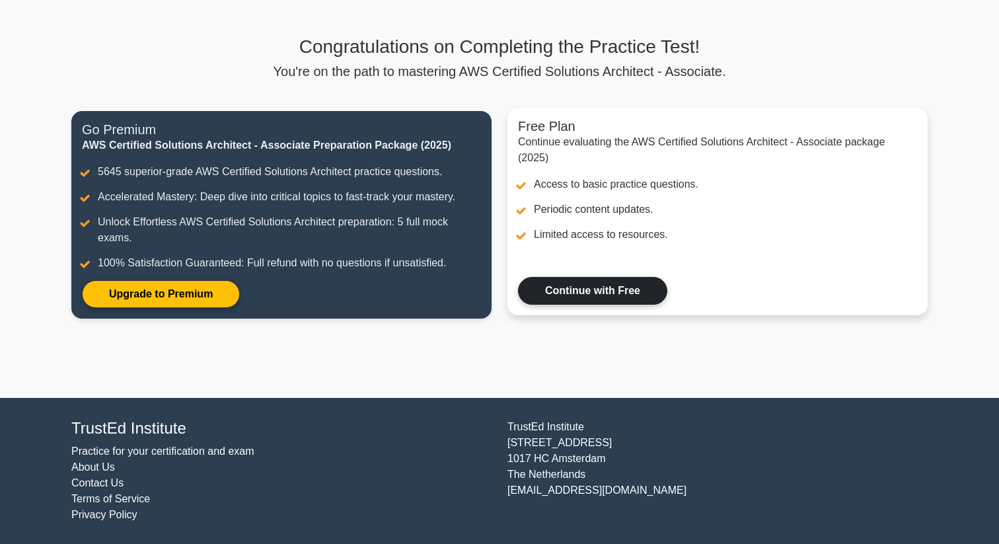
click at [537, 284] on link "Continue with Free" at bounding box center [592, 291] width 149 height 28
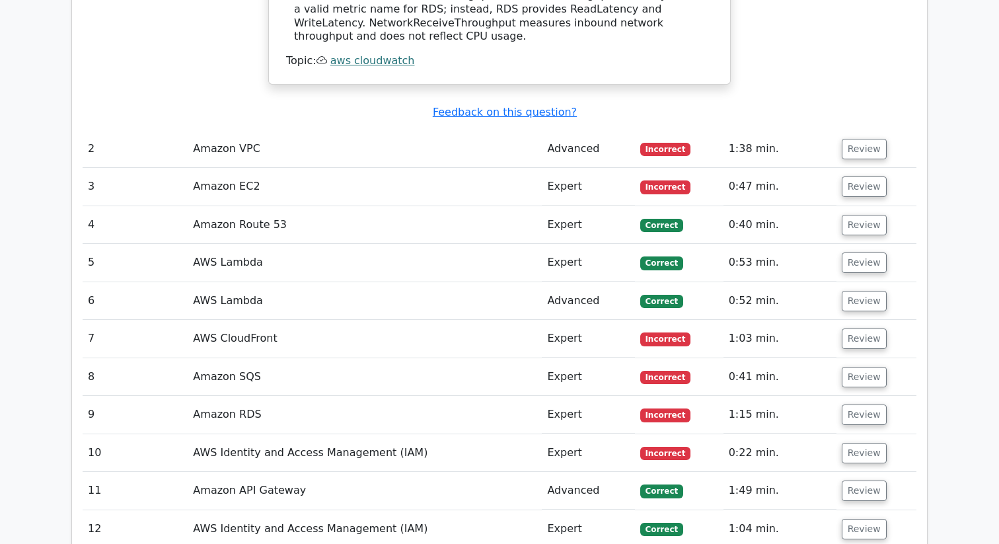
scroll to position [1711, 0]
click at [862, 138] on button "Review" at bounding box center [864, 148] width 45 height 20
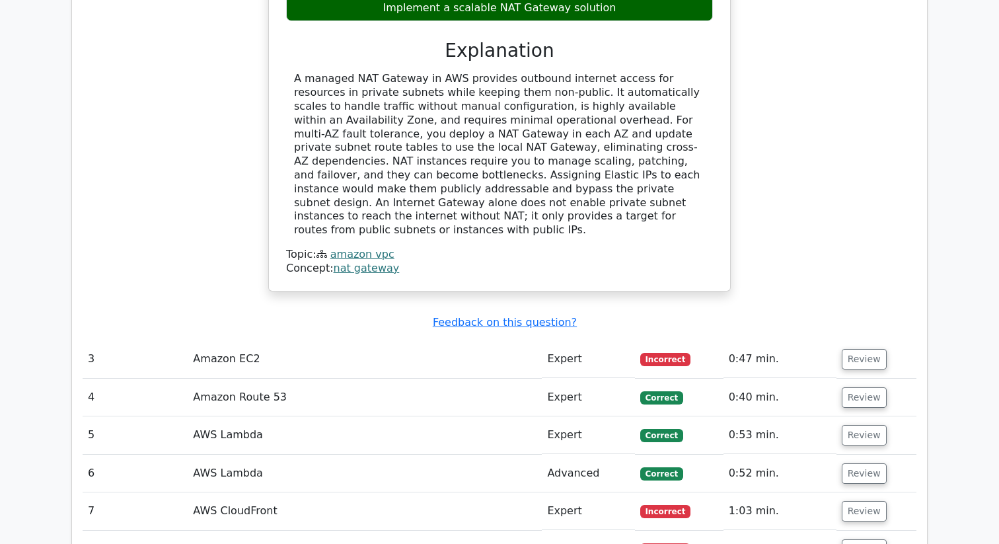
scroll to position [2157, 0]
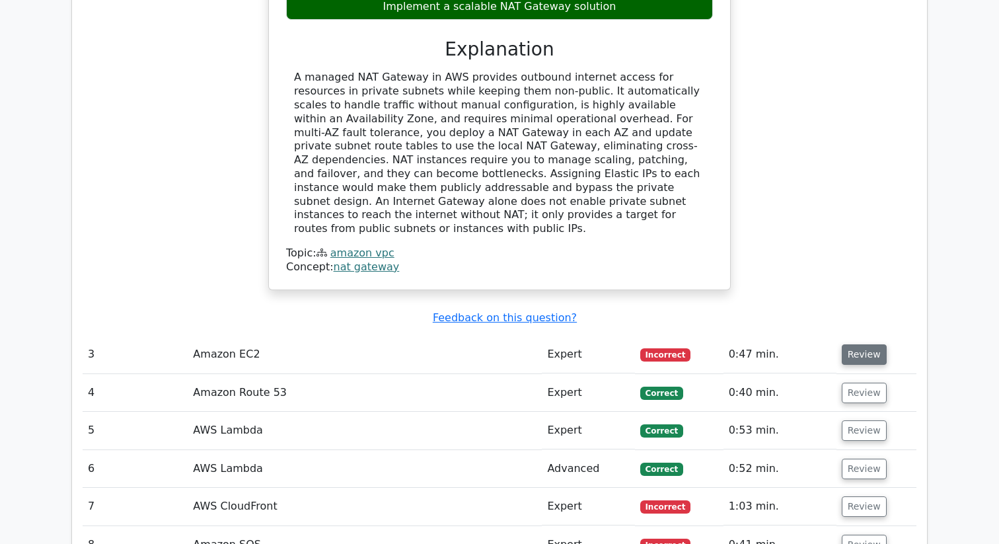
click at [850, 344] on button "Review" at bounding box center [864, 354] width 45 height 20
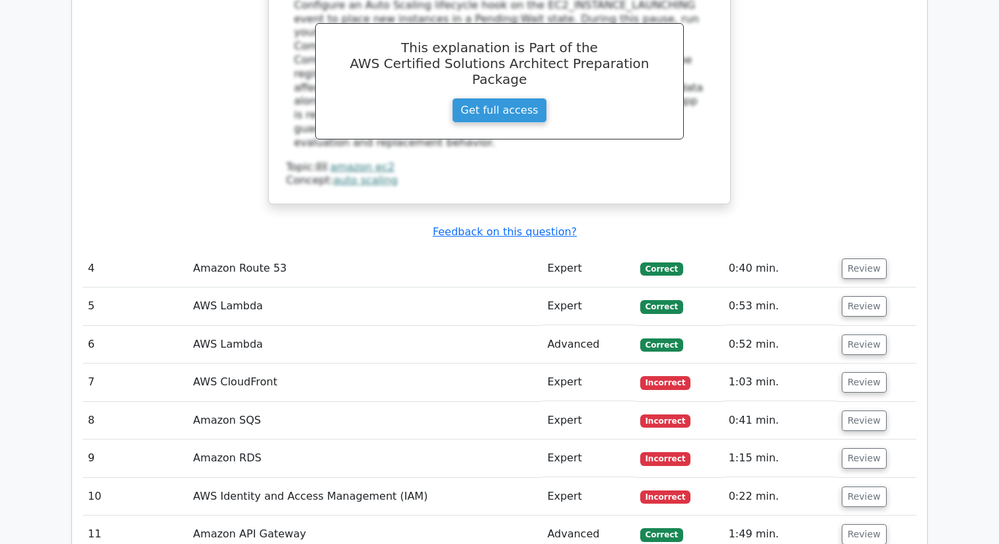
scroll to position [2891, 0]
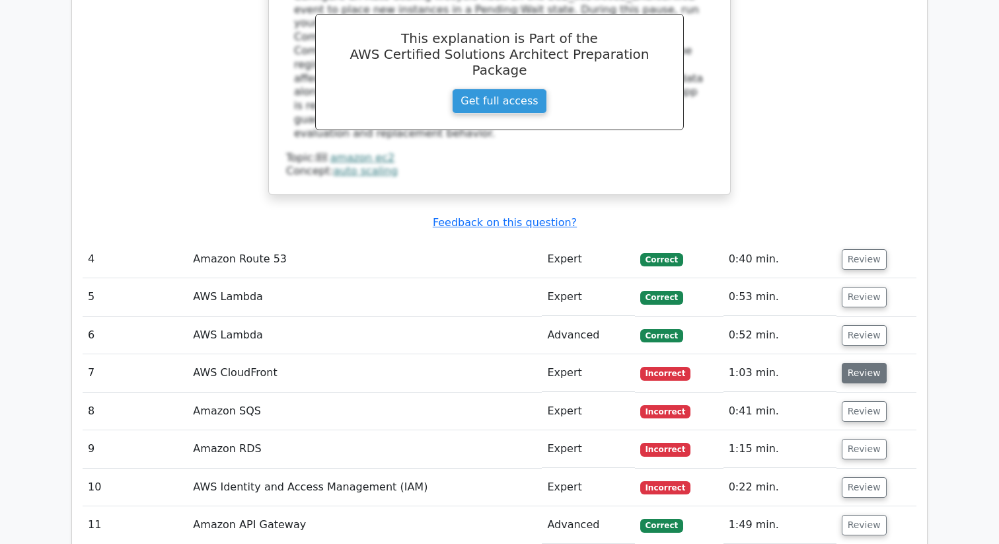
click at [854, 363] on button "Review" at bounding box center [864, 373] width 45 height 20
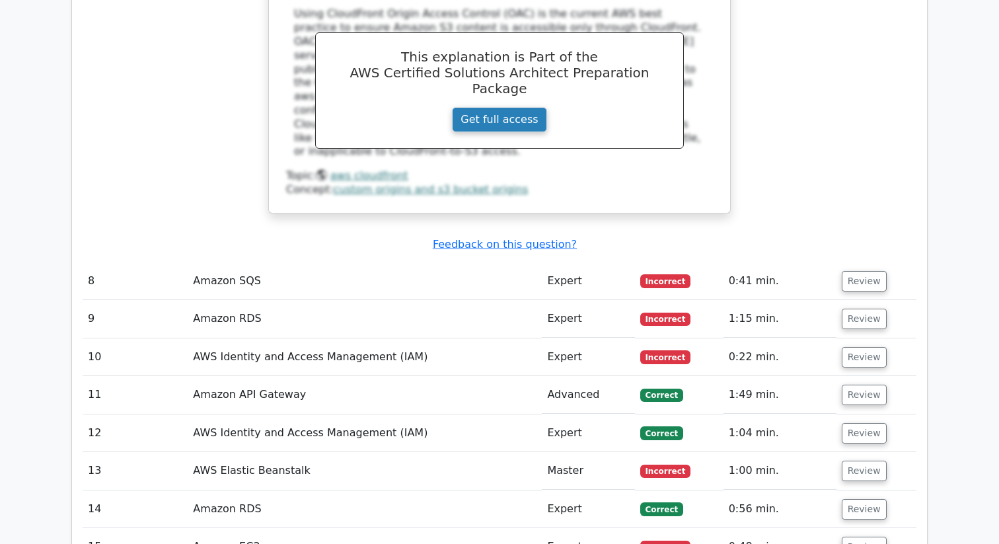
scroll to position [3721, 0]
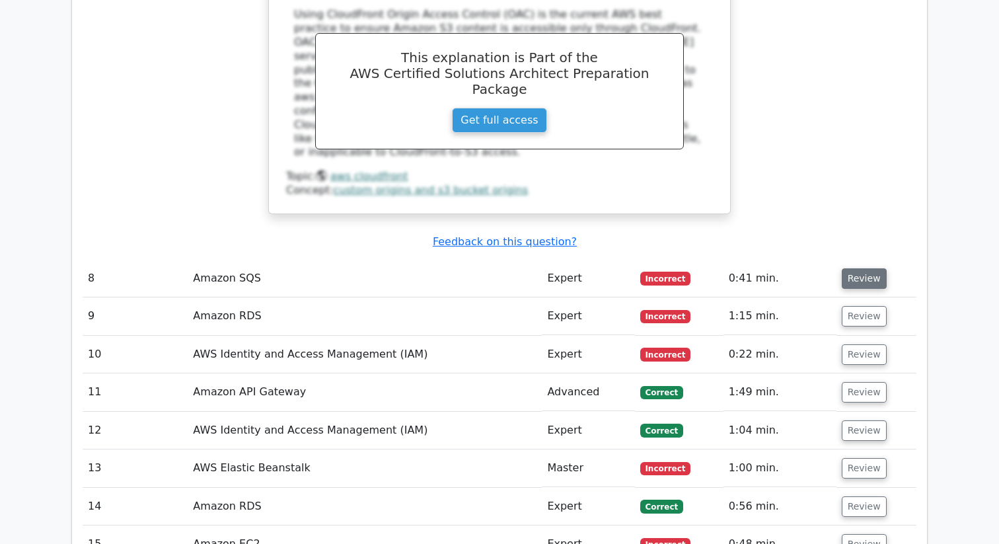
click at [860, 268] on button "Review" at bounding box center [864, 278] width 45 height 20
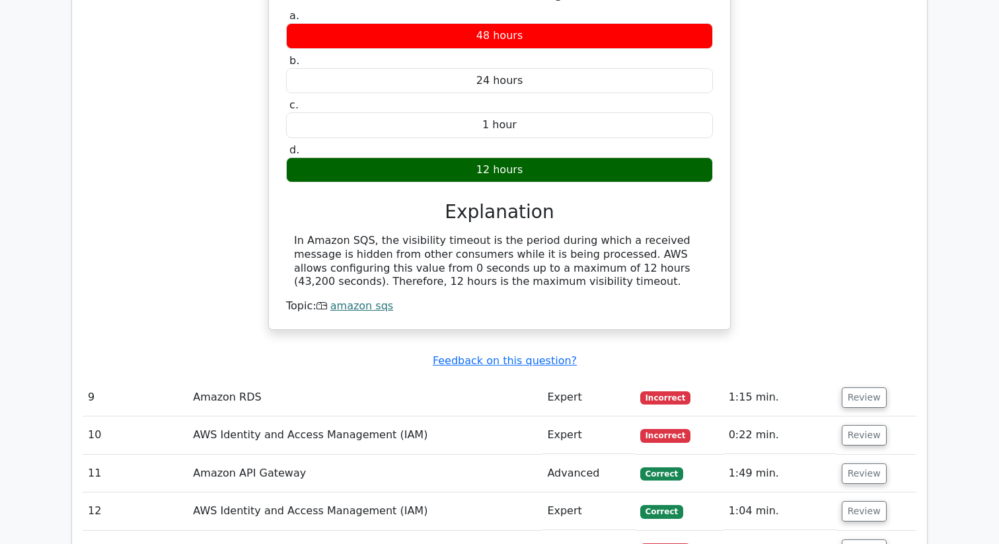
scroll to position [4073, 0]
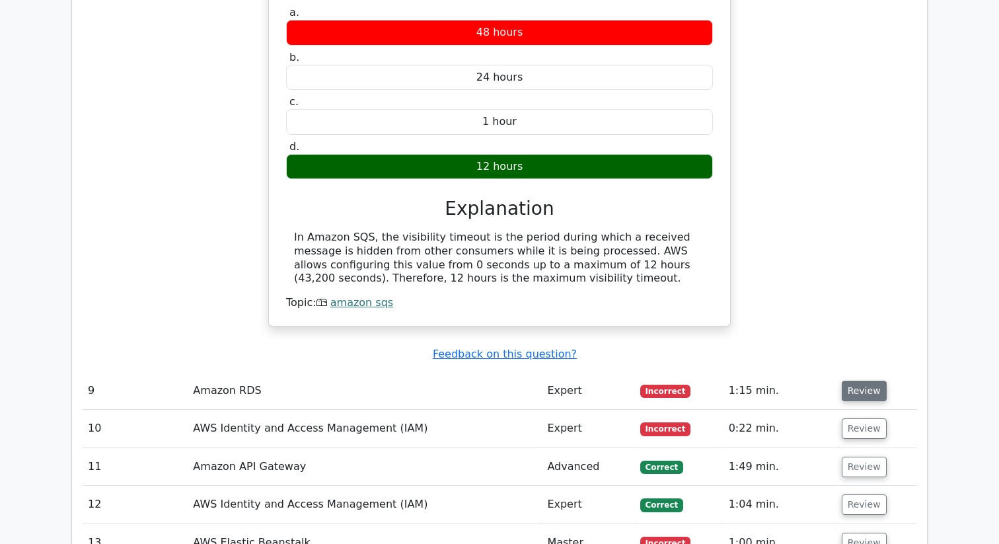
click at [854, 381] on button "Review" at bounding box center [864, 391] width 45 height 20
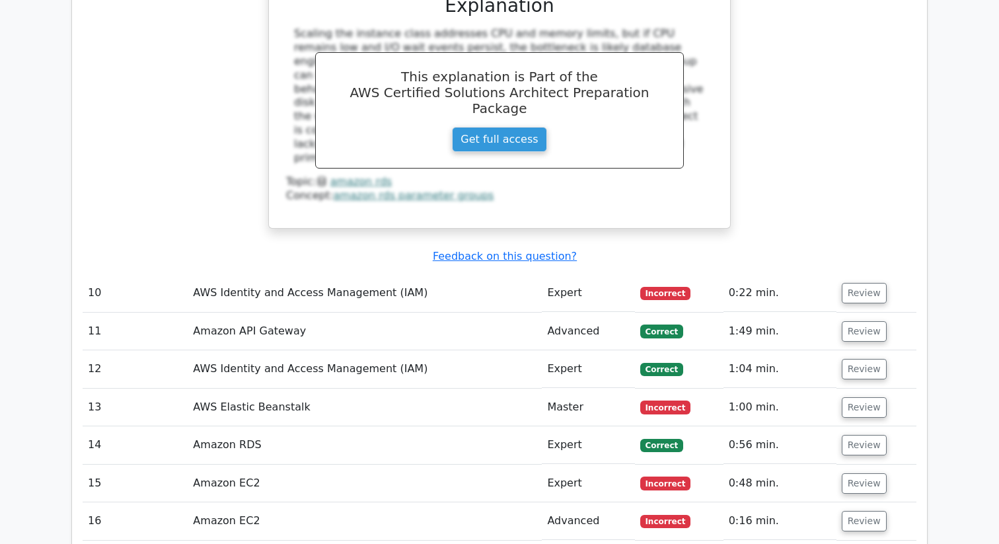
scroll to position [4794, 0]
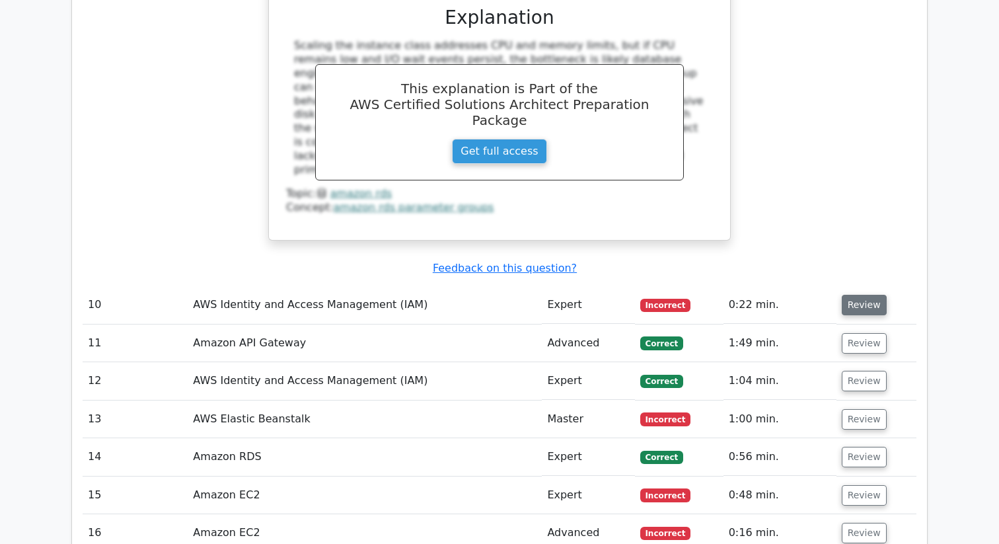
click at [863, 295] on button "Review" at bounding box center [864, 305] width 45 height 20
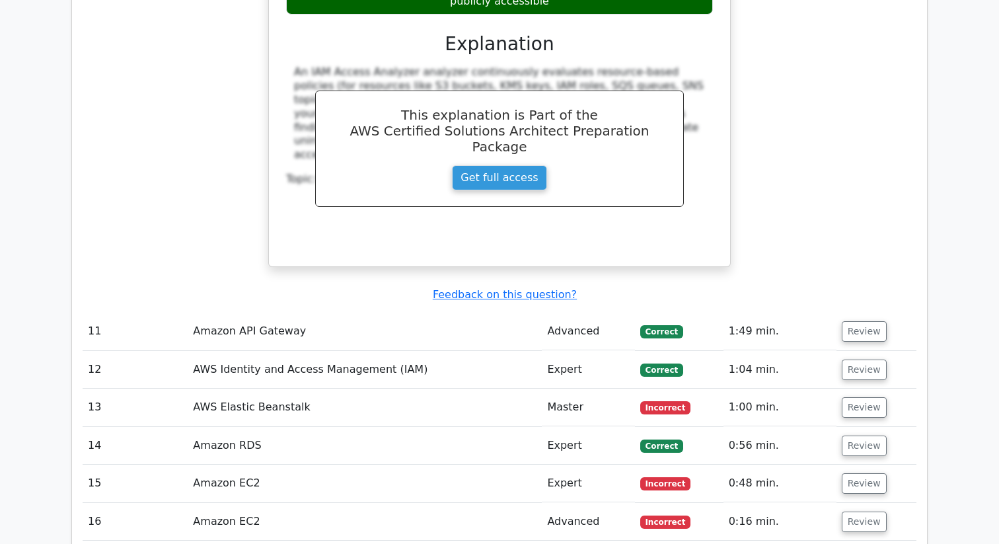
scroll to position [5353, 0]
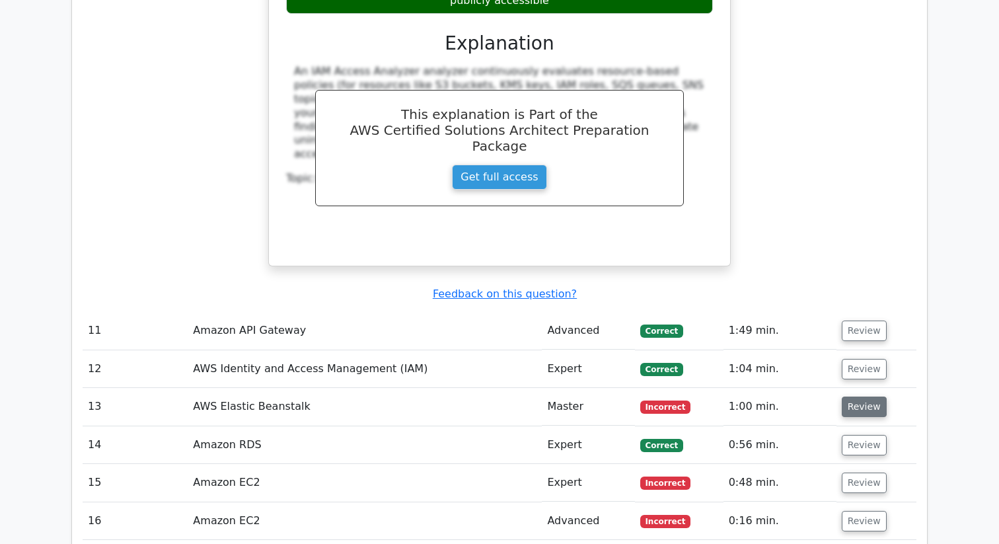
click at [849, 396] on button "Review" at bounding box center [864, 406] width 45 height 20
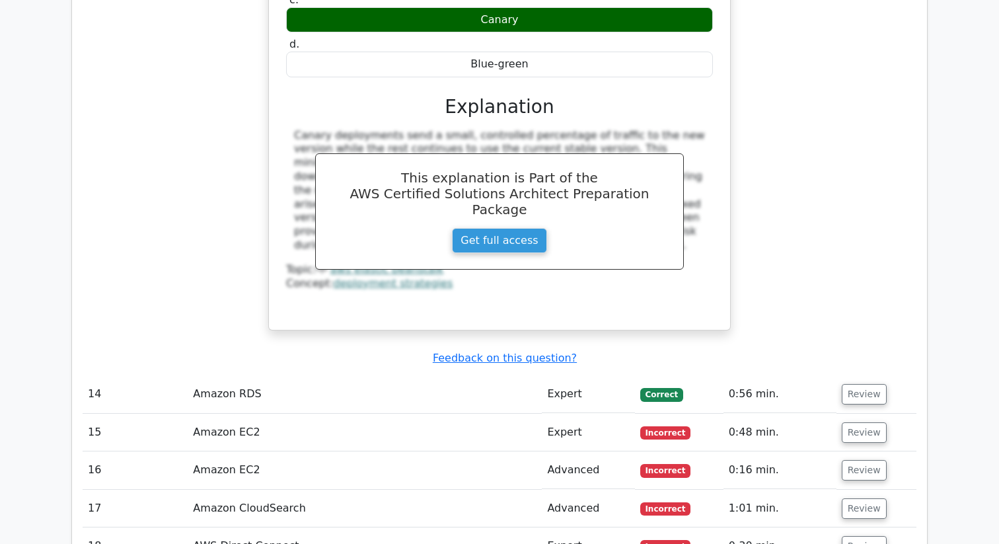
scroll to position [6031, 0]
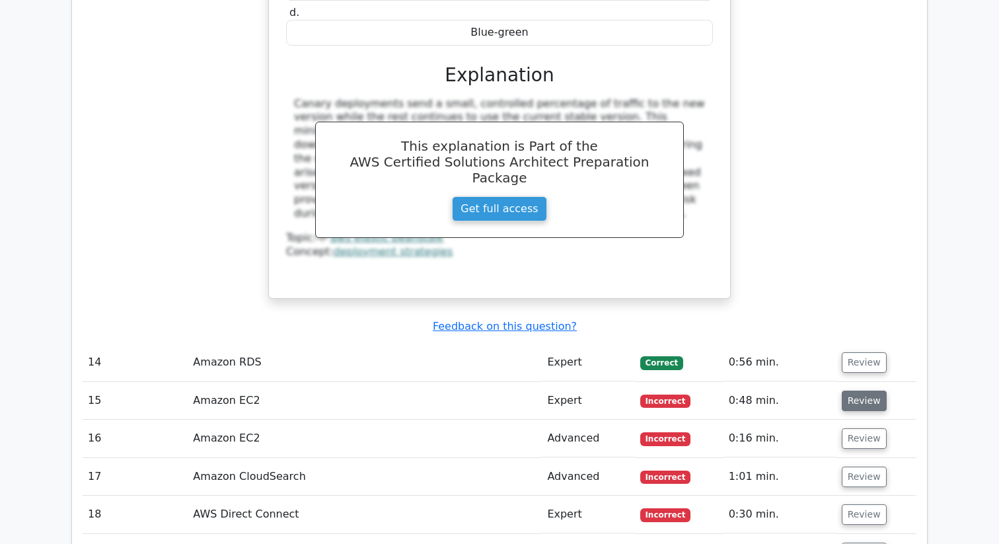
click at [857, 390] on button "Review" at bounding box center [864, 400] width 45 height 20
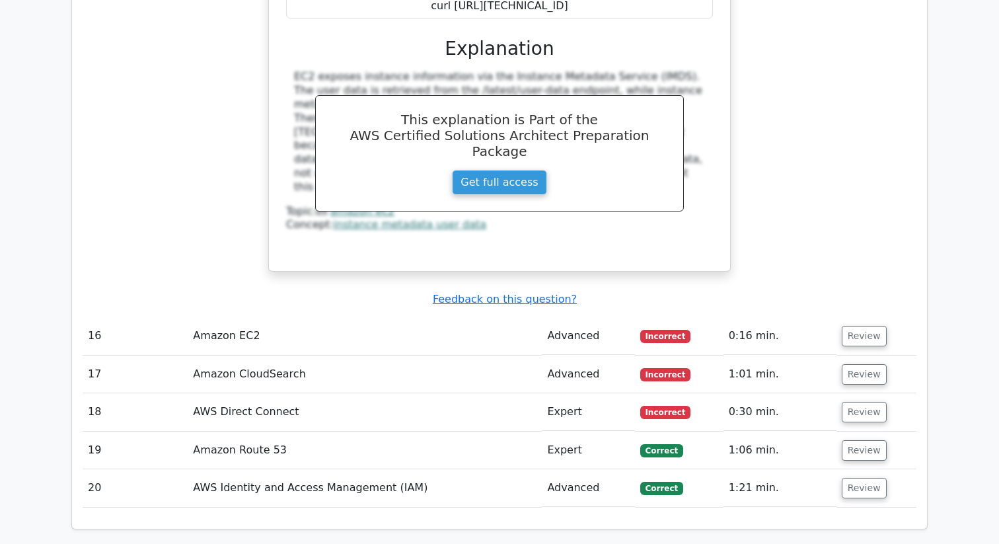
scroll to position [6685, 0]
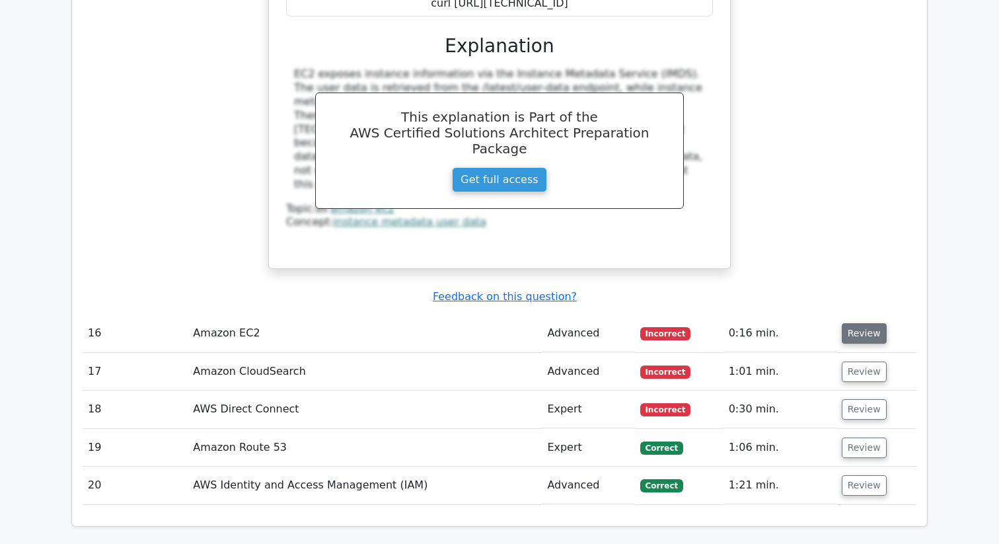
click at [862, 323] on button "Review" at bounding box center [864, 333] width 45 height 20
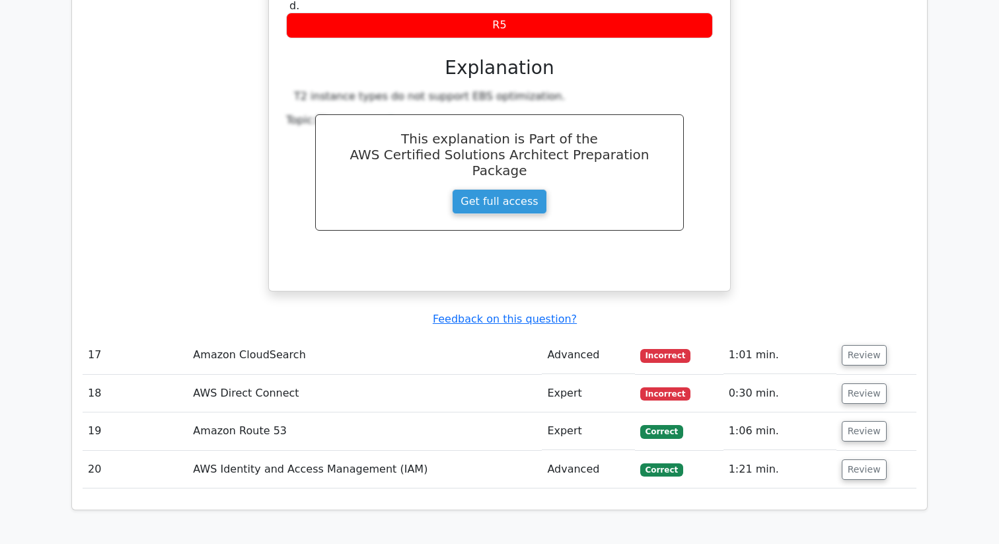
scroll to position [7244, 0]
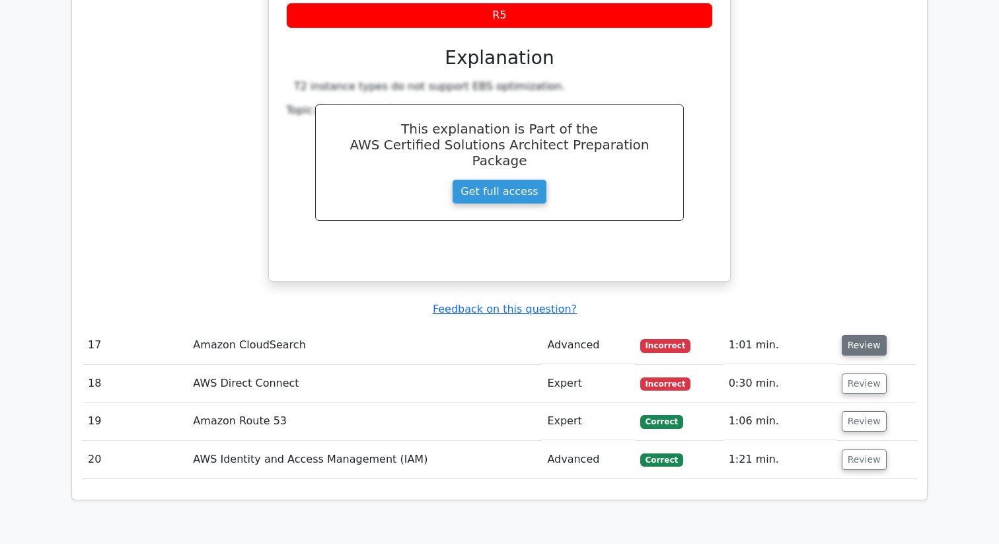
click at [858, 335] on button "Review" at bounding box center [864, 345] width 45 height 20
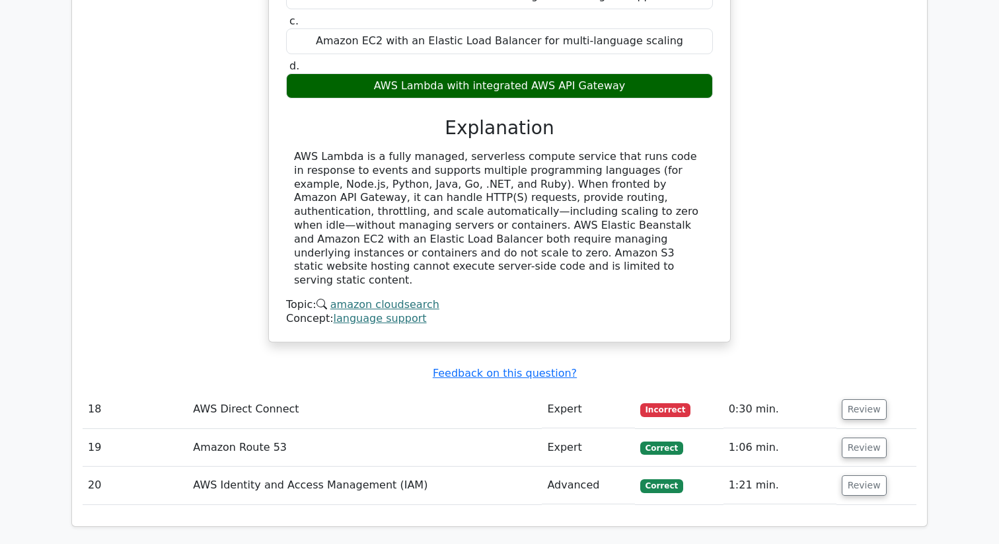
scroll to position [7814, 0]
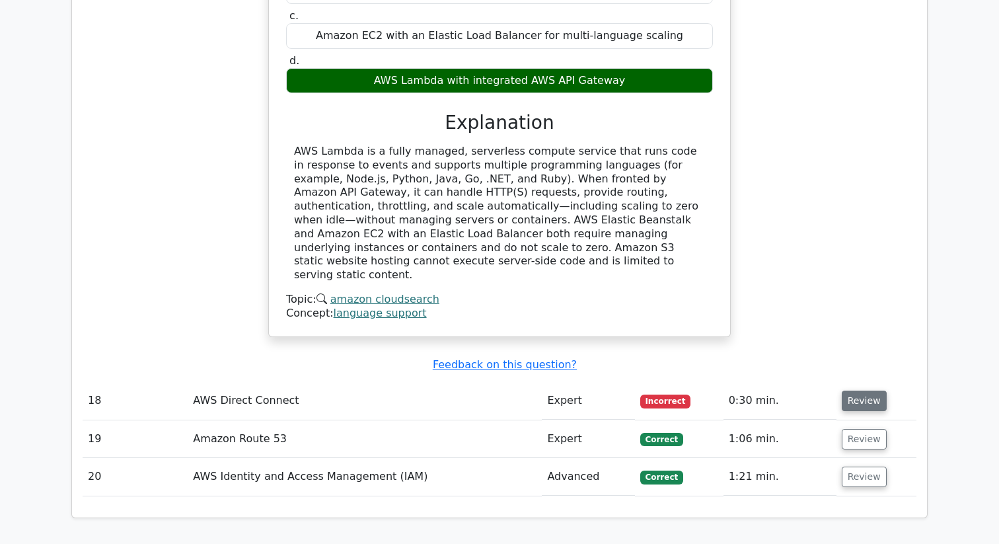
click at [855, 390] on button "Review" at bounding box center [864, 400] width 45 height 20
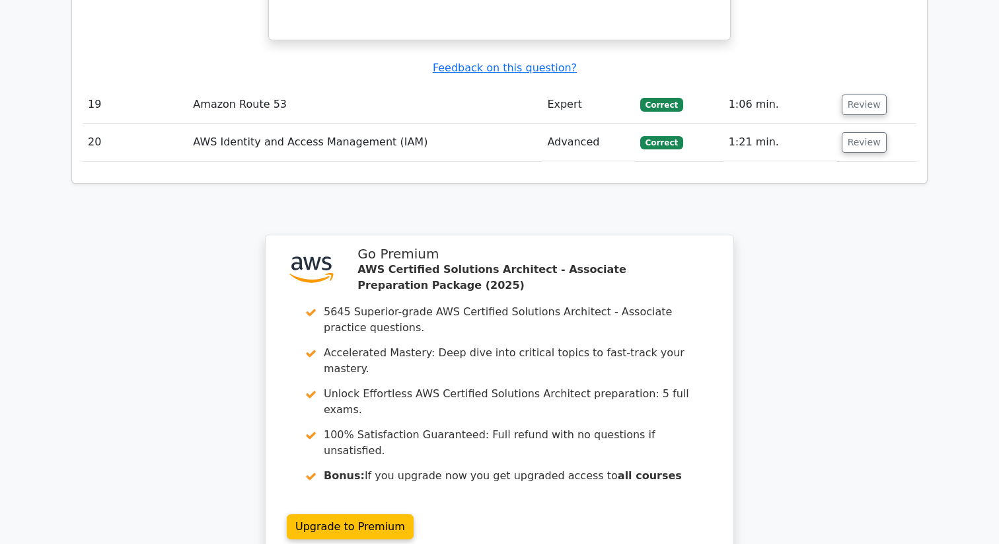
scroll to position [8721, 0]
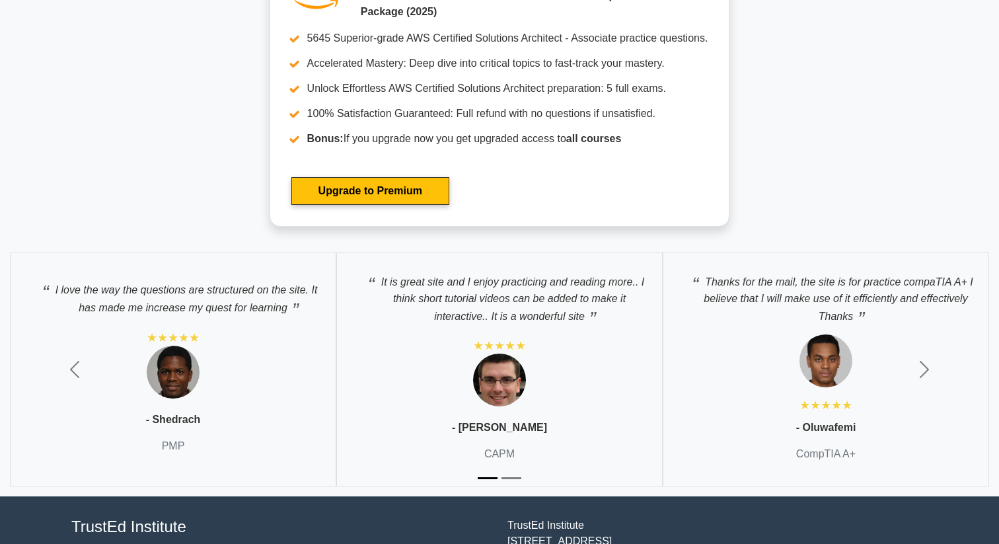
scroll to position [4188, 0]
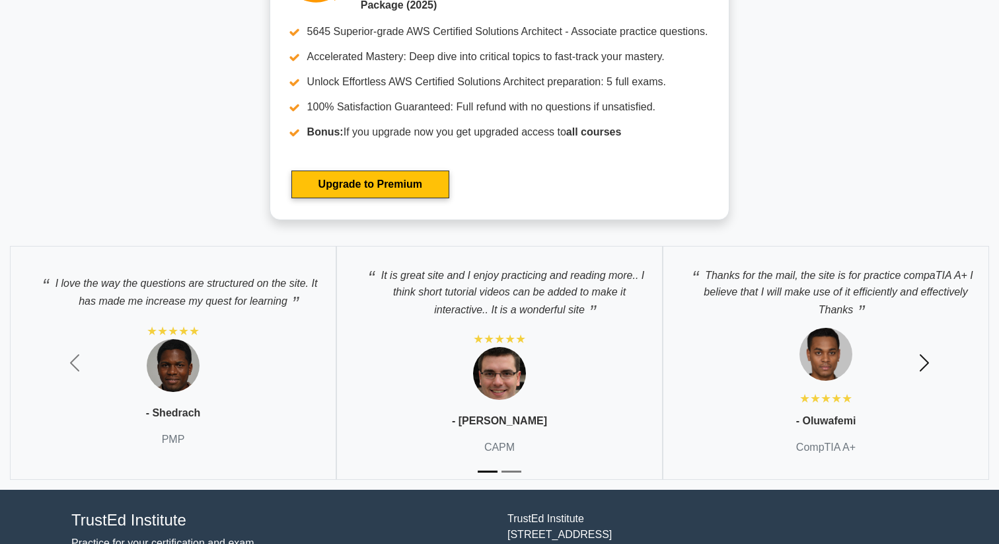
click at [928, 356] on span "button" at bounding box center [924, 362] width 21 height 21
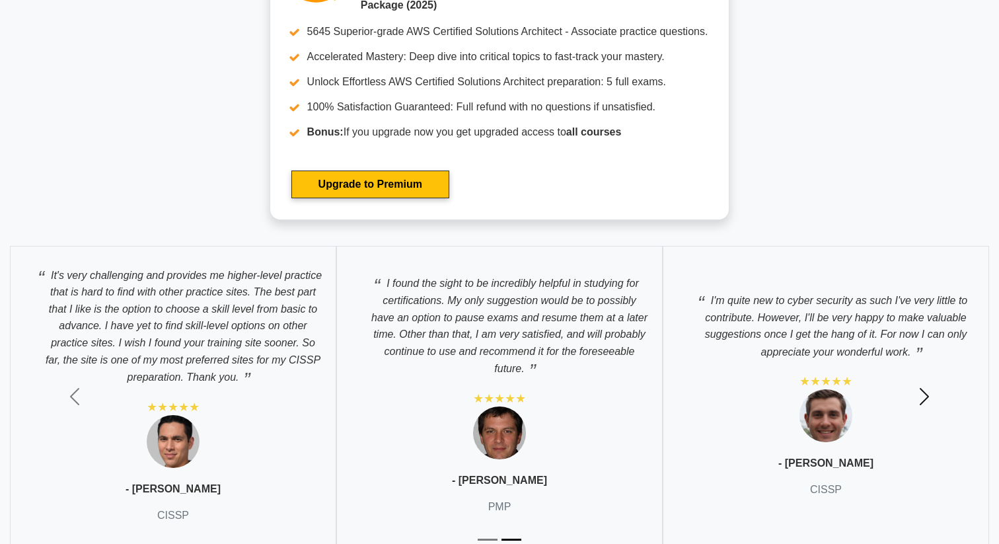
click at [928, 356] on button "Next" at bounding box center [924, 397] width 150 height 322
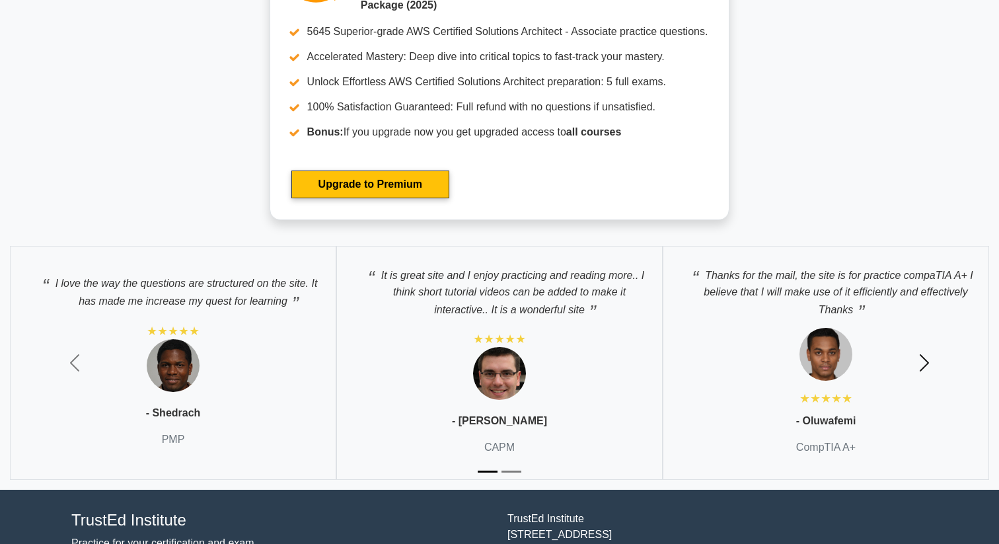
click at [928, 356] on span "button" at bounding box center [924, 362] width 21 height 21
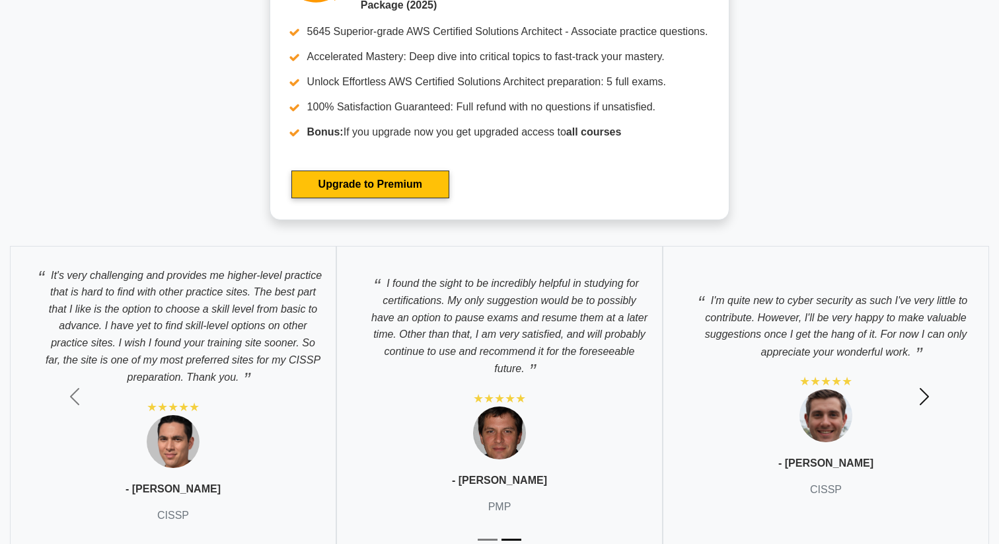
click at [928, 356] on button "Next" at bounding box center [924, 397] width 150 height 322
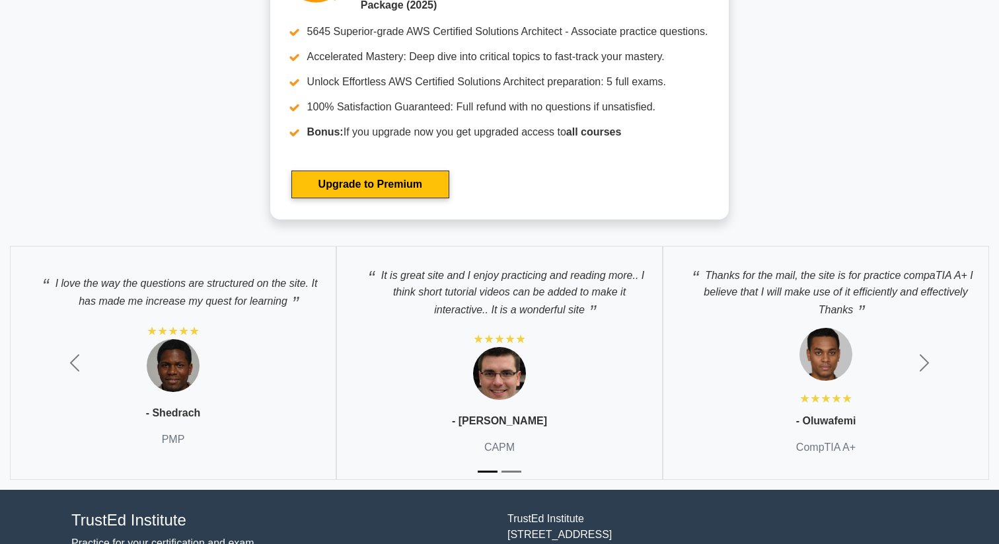
click at [823, 346] on img at bounding box center [825, 354] width 53 height 53
click at [833, 428] on div "Thanks for the mail, the site is for practice compaTIA A+ I believe that I will…" at bounding box center [826, 363] width 326 height 235
click at [923, 367] on span "button" at bounding box center [924, 362] width 21 height 21
